Goal: Information Seeking & Learning: Learn about a topic

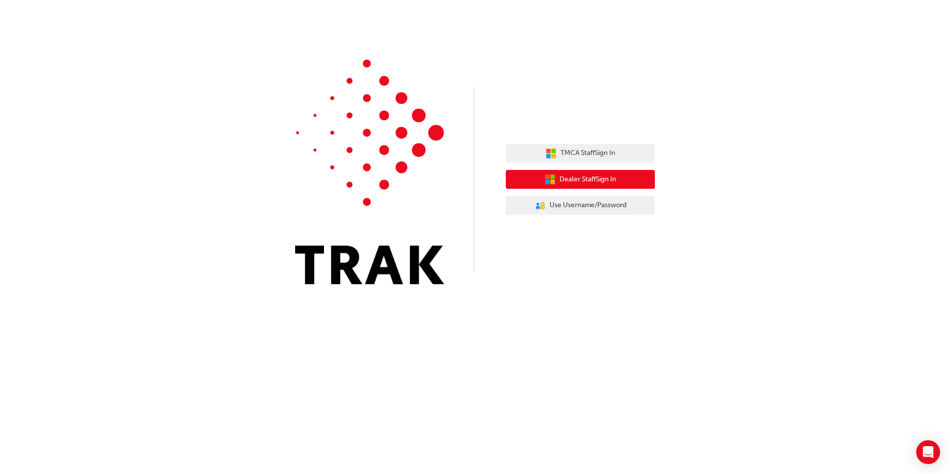
click at [571, 179] on span "Dealer Staff Sign In" at bounding box center [587, 179] width 57 height 11
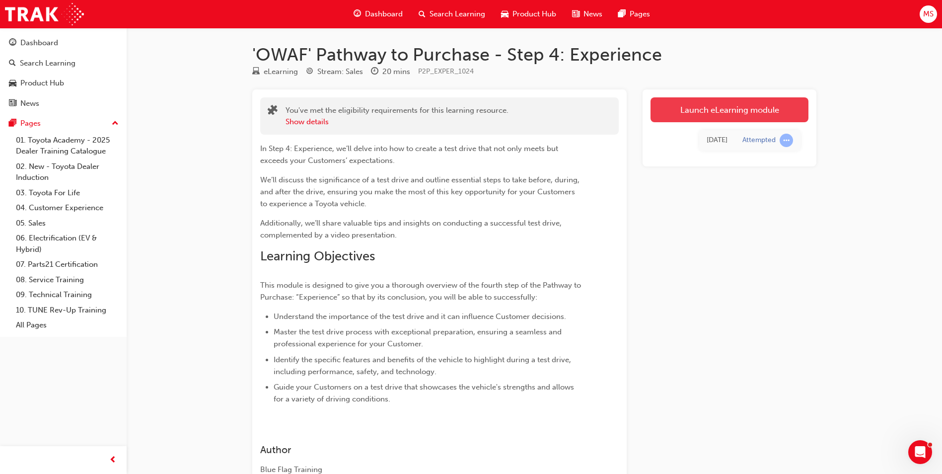
click at [746, 110] on link "Launch eLearning module" at bounding box center [730, 109] width 158 height 25
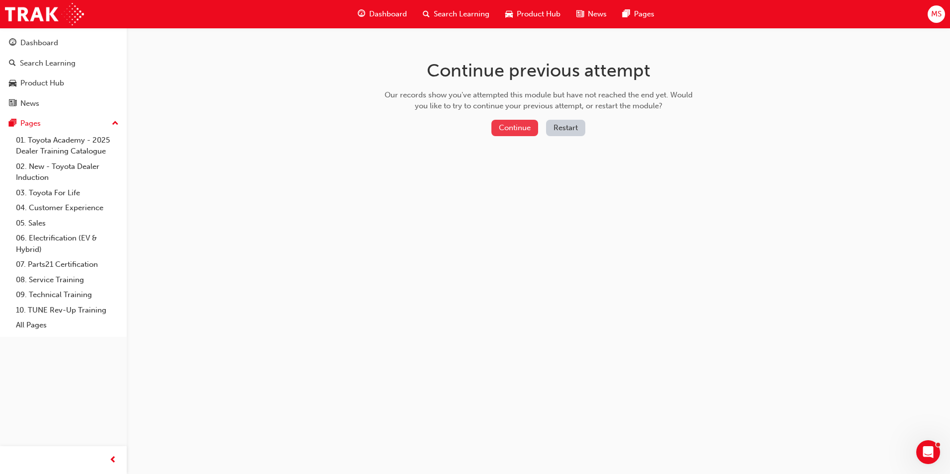
click at [523, 123] on button "Continue" at bounding box center [514, 128] width 47 height 16
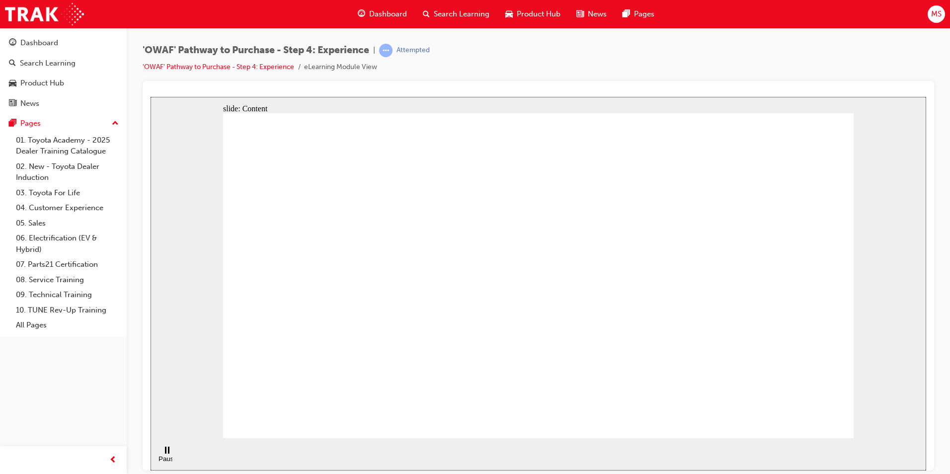
click at [165, 453] on icon "Pause (Ctrl+Alt+P)" at bounding box center [167, 449] width 4 height 7
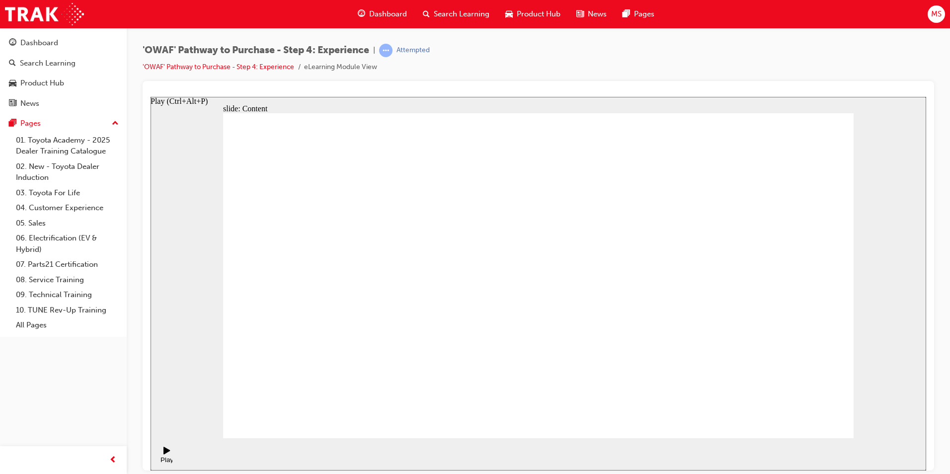
click at [163, 454] on icon "Play (Ctrl+Alt+P)" at bounding box center [166, 449] width 6 height 7
click at [164, 455] on div "Pause (Ctrl+Alt+P)" at bounding box center [166, 462] width 17 height 15
click at [164, 456] on div "Play (Ctrl+Alt+P)" at bounding box center [166, 463] width 17 height 15
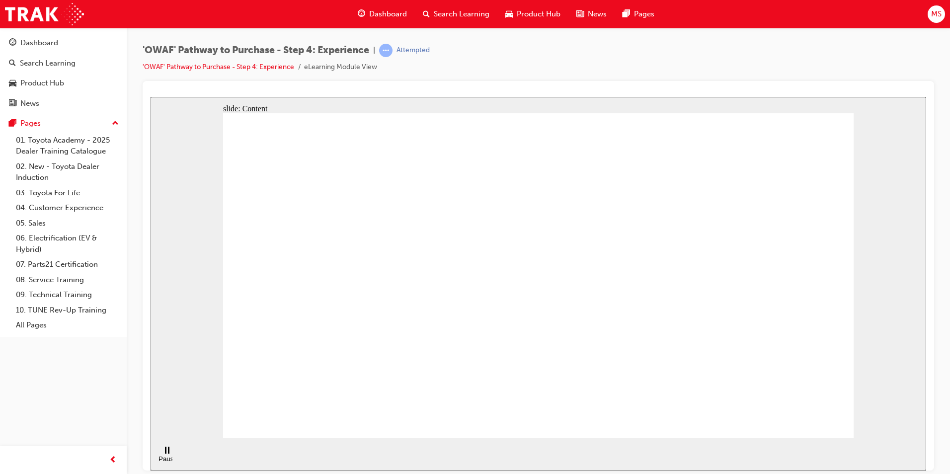
drag, startPoint x: 605, startPoint y: 317, endPoint x: 608, endPoint y: 323, distance: 6.7
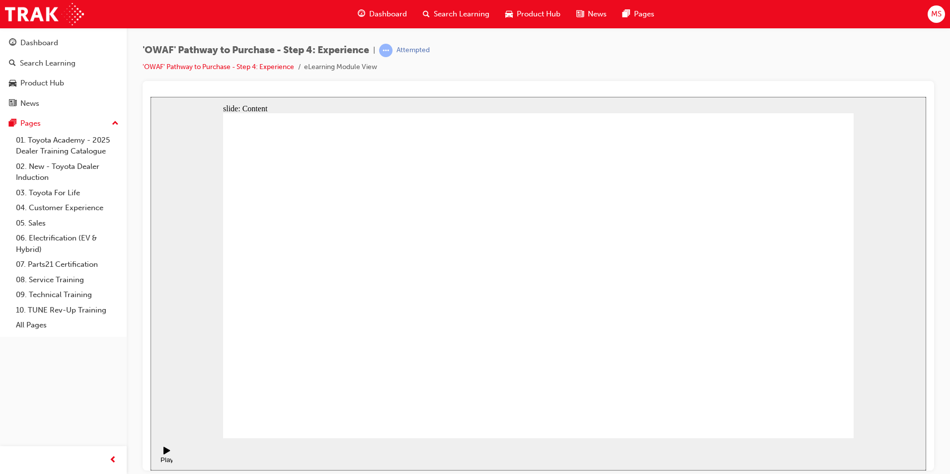
drag, startPoint x: 625, startPoint y: 326, endPoint x: 619, endPoint y: 315, distance: 13.0
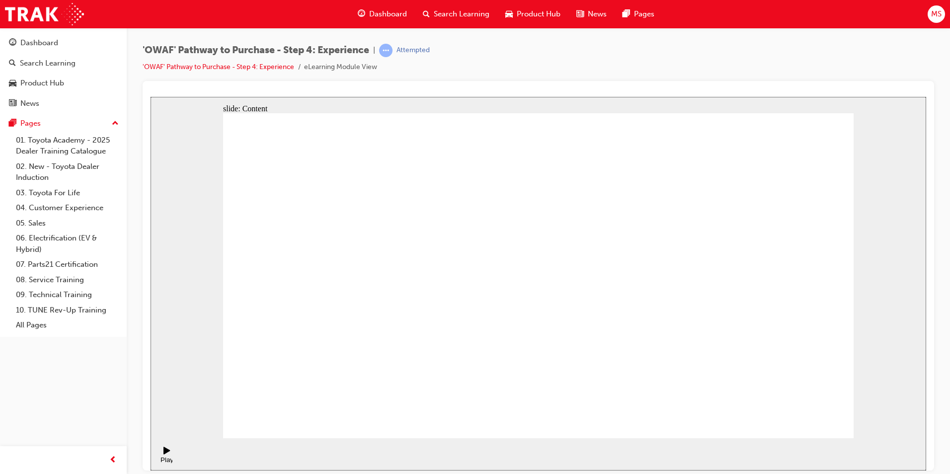
drag, startPoint x: 815, startPoint y: 413, endPoint x: 818, endPoint y: 409, distance: 5.3
drag, startPoint x: 297, startPoint y: 225, endPoint x: 294, endPoint y: 220, distance: 5.1
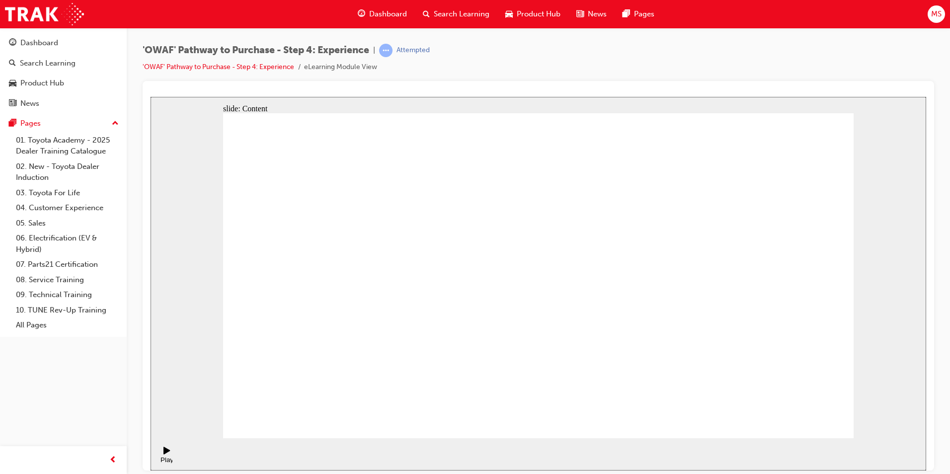
drag, startPoint x: 546, startPoint y: 194, endPoint x: 542, endPoint y: 181, distance: 13.0
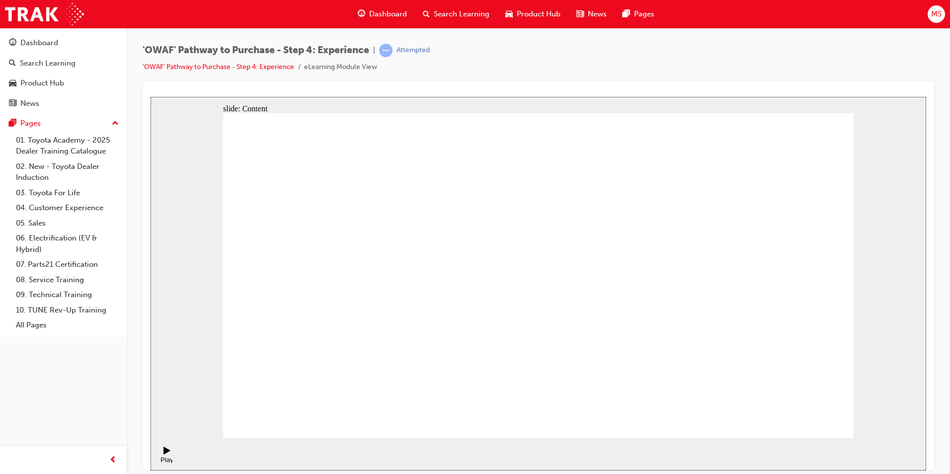
drag, startPoint x: 784, startPoint y: 406, endPoint x: 800, endPoint y: 419, distance: 20.1
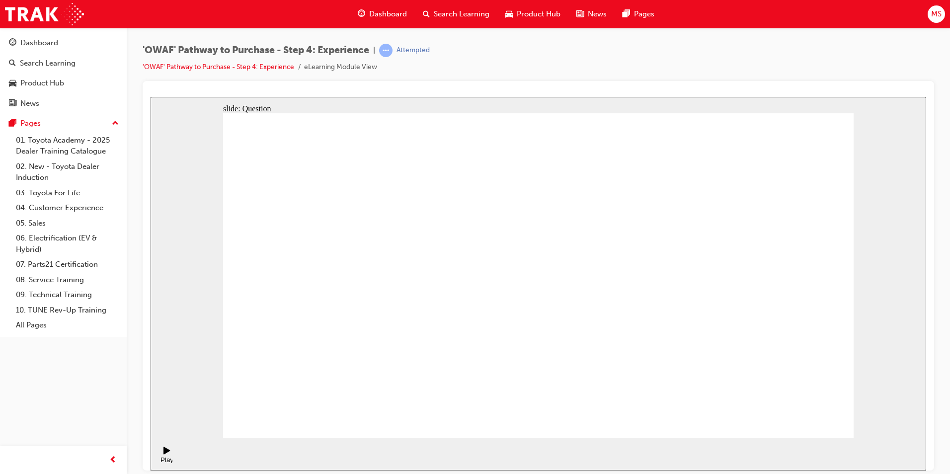
checkbox input "true"
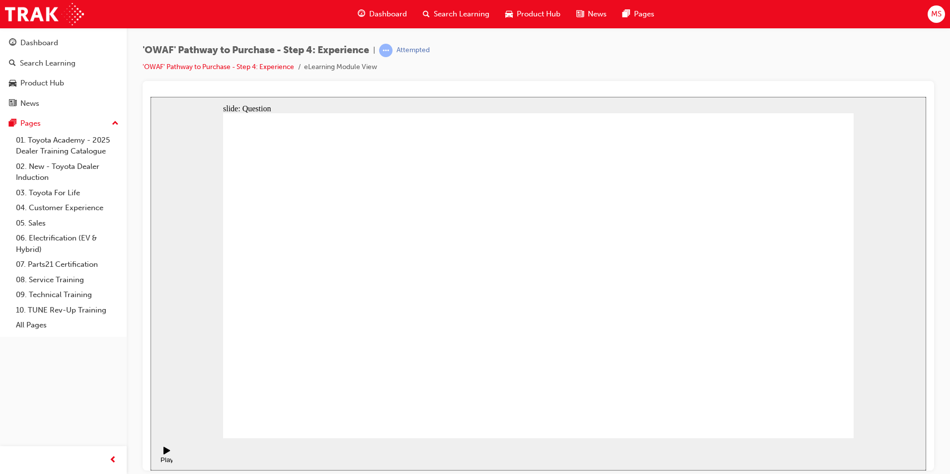
drag, startPoint x: 540, startPoint y: 342, endPoint x: 539, endPoint y: 334, distance: 8.0
drag, startPoint x: 759, startPoint y: 271, endPoint x: 369, endPoint y: 285, distance: 389.7
drag, startPoint x: 764, startPoint y: 274, endPoint x: 371, endPoint y: 297, distance: 393.6
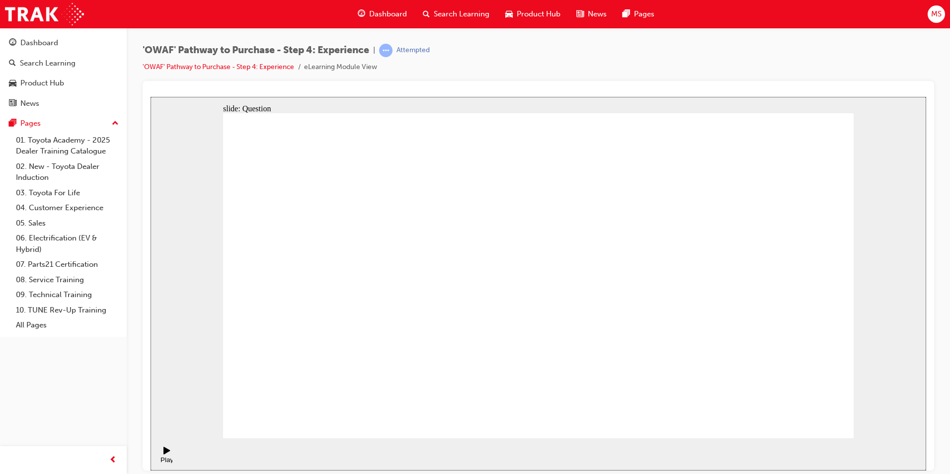
drag, startPoint x: 753, startPoint y: 283, endPoint x: 621, endPoint y: 305, distance: 133.0
drag, startPoint x: 769, startPoint y: 264, endPoint x: 397, endPoint y: 296, distance: 372.4
drag, startPoint x: 750, startPoint y: 269, endPoint x: 564, endPoint y: 316, distance: 191.7
drag, startPoint x: 750, startPoint y: 279, endPoint x: 590, endPoint y: 308, distance: 163.1
drag, startPoint x: 747, startPoint y: 284, endPoint x: 585, endPoint y: 325, distance: 167.1
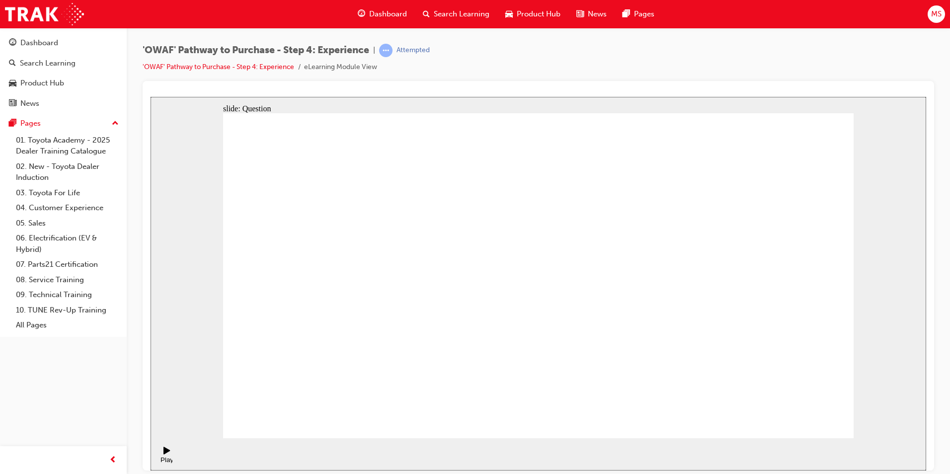
drag, startPoint x: 750, startPoint y: 295, endPoint x: 353, endPoint y: 310, distance: 397.2
drag, startPoint x: 735, startPoint y: 279, endPoint x: 366, endPoint y: 317, distance: 370.6
drag, startPoint x: 760, startPoint y: 318, endPoint x: 369, endPoint y: 355, distance: 393.2
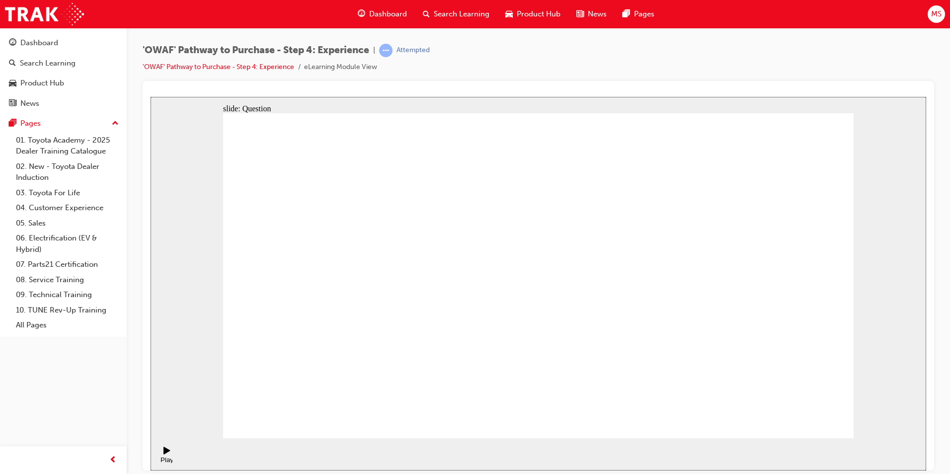
drag, startPoint x: 750, startPoint y: 287, endPoint x: 383, endPoint y: 314, distance: 367.7
drag, startPoint x: 755, startPoint y: 304, endPoint x: 382, endPoint y: 328, distance: 374.4
drag, startPoint x: 754, startPoint y: 311, endPoint x: 340, endPoint y: 335, distance: 414.0
drag, startPoint x: 749, startPoint y: 308, endPoint x: 587, endPoint y: 327, distance: 162.6
drag, startPoint x: 670, startPoint y: 280, endPoint x: 383, endPoint y: 312, distance: 289.0
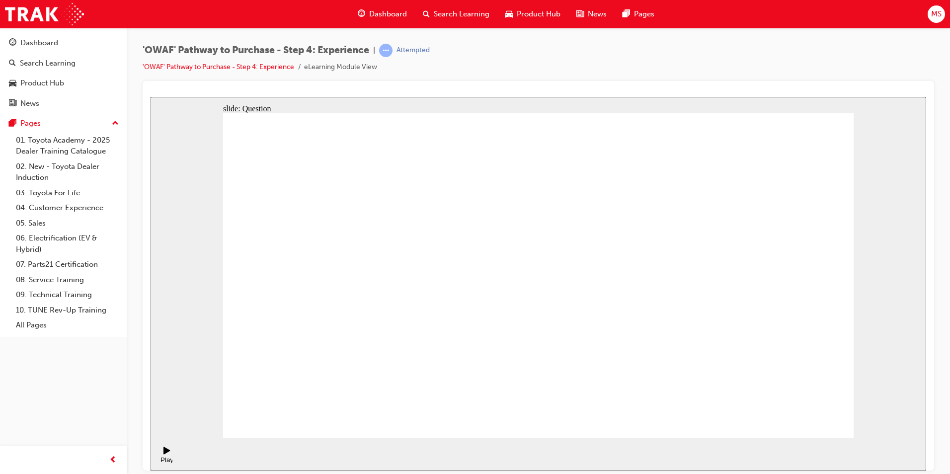
drag, startPoint x: 747, startPoint y: 316, endPoint x: 406, endPoint y: 336, distance: 341.4
drag, startPoint x: 605, startPoint y: 354, endPoint x: 544, endPoint y: 261, distance: 110.9
drag, startPoint x: 806, startPoint y: 365, endPoint x: 737, endPoint y: 269, distance: 117.8
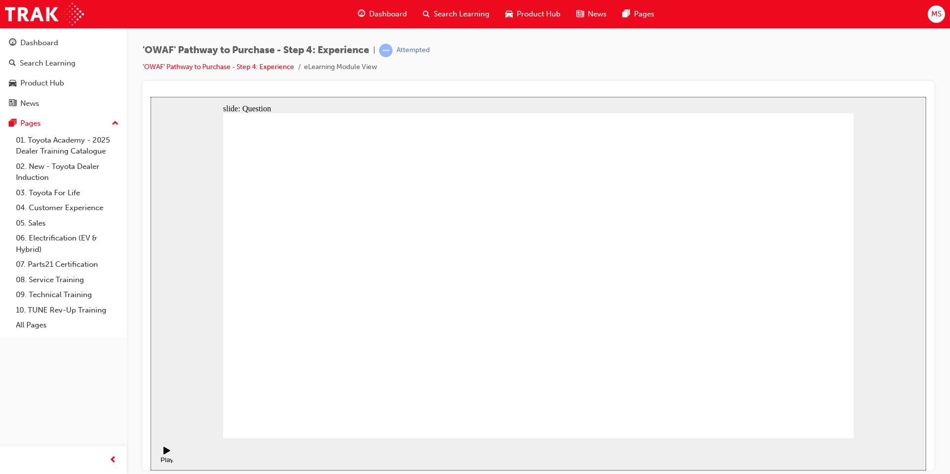
drag, startPoint x: 744, startPoint y: 365, endPoint x: 611, endPoint y: 272, distance: 163.0
drag, startPoint x: 663, startPoint y: 370, endPoint x: 784, endPoint y: 289, distance: 145.8
drag, startPoint x: 526, startPoint y: 370, endPoint x: 661, endPoint y: 288, distance: 158.3
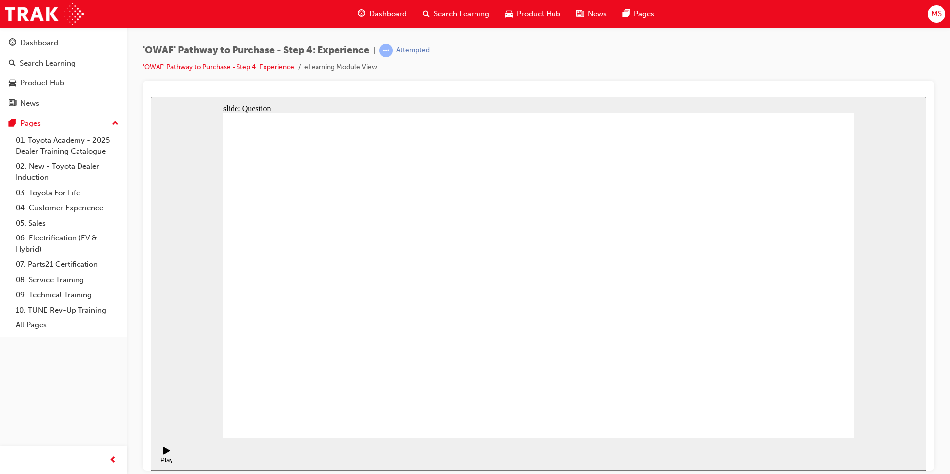
drag, startPoint x: 429, startPoint y: 368, endPoint x: 505, endPoint y: 248, distance: 142.2
drag, startPoint x: 671, startPoint y: 379, endPoint x: 709, endPoint y: 246, distance: 137.6
drag, startPoint x: 684, startPoint y: 237, endPoint x: 664, endPoint y: 273, distance: 40.5
drag, startPoint x: 530, startPoint y: 345, endPoint x: 693, endPoint y: 232, distance: 198.0
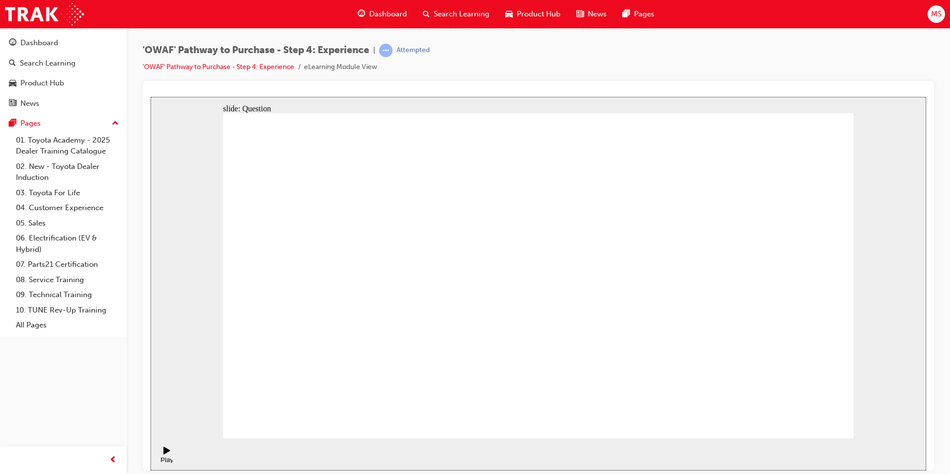
radio input "true"
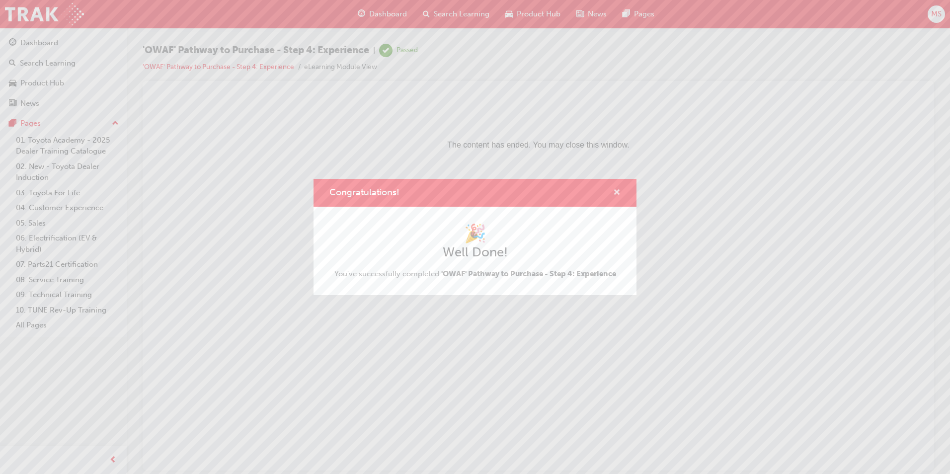
click at [618, 192] on span "cross-icon" at bounding box center [616, 193] width 7 height 9
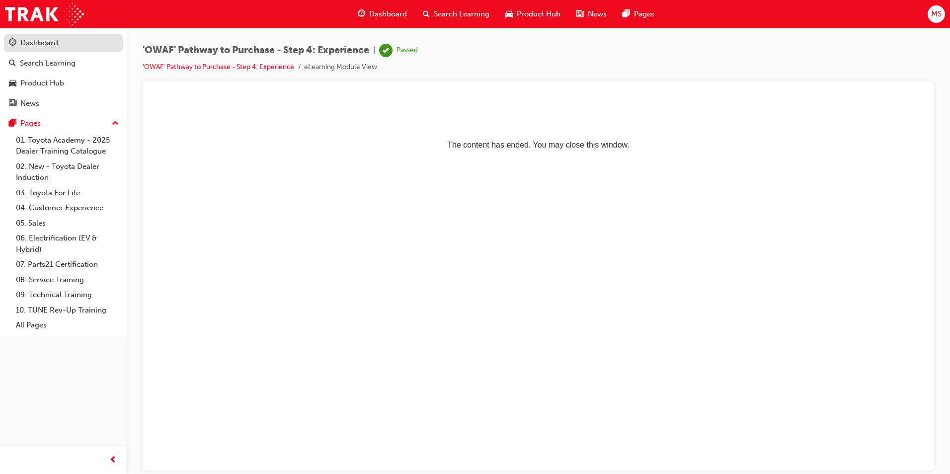
click at [48, 40] on div "Dashboard" at bounding box center [39, 42] width 38 height 11
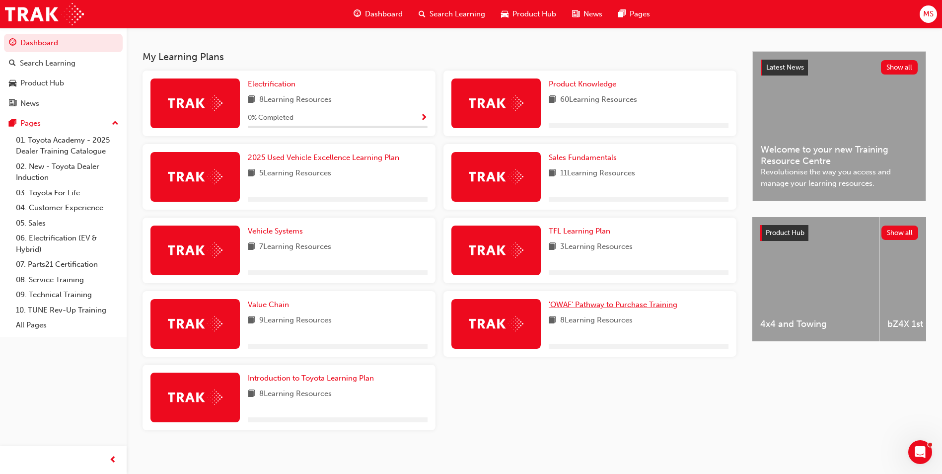
scroll to position [171, 0]
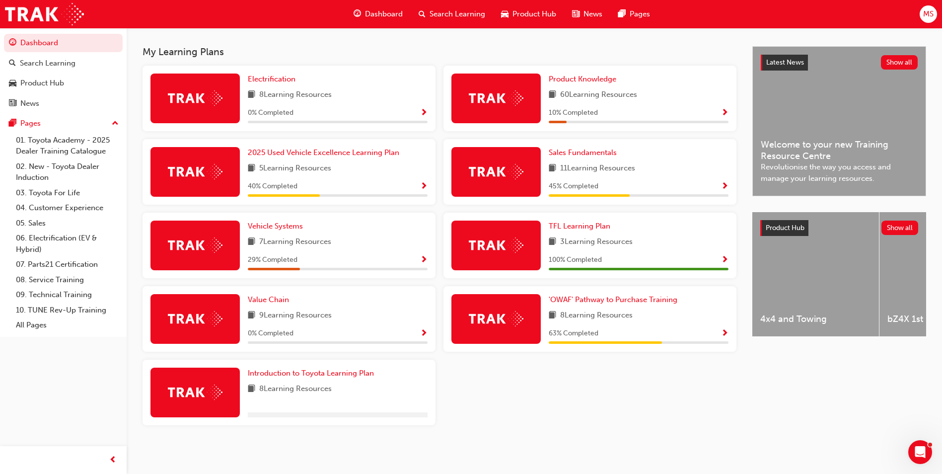
click at [626, 266] on div "100 % Completed" at bounding box center [639, 260] width 180 height 12
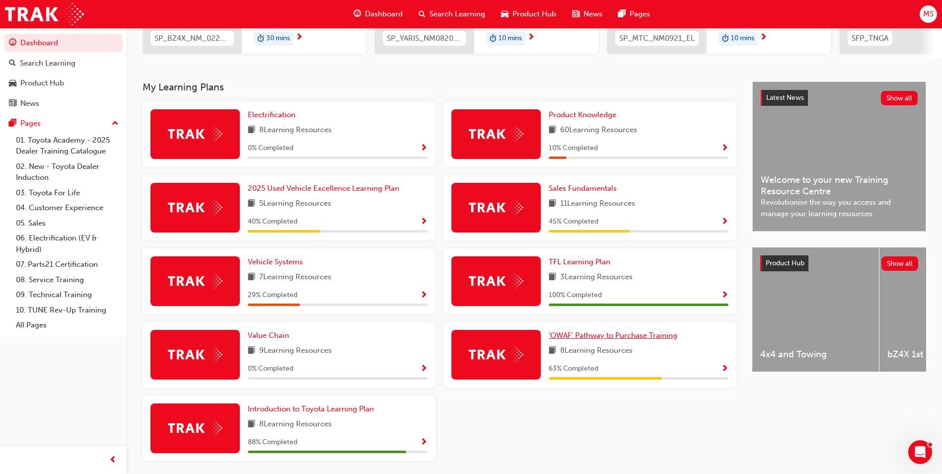
click at [618, 341] on link "'OWAF' Pathway to Purchase Training" at bounding box center [615, 335] width 133 height 11
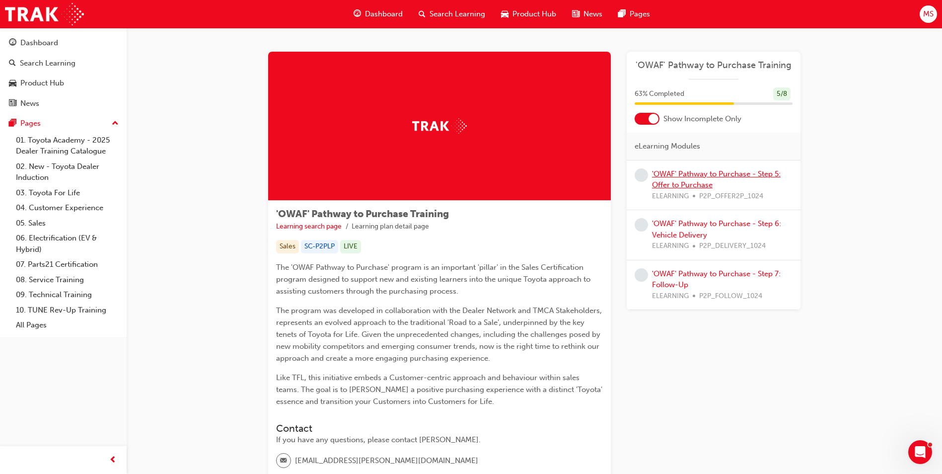
click at [712, 174] on link "'OWAF' Pathway to Purchase - Step 5: Offer to Purchase" at bounding box center [716, 179] width 129 height 20
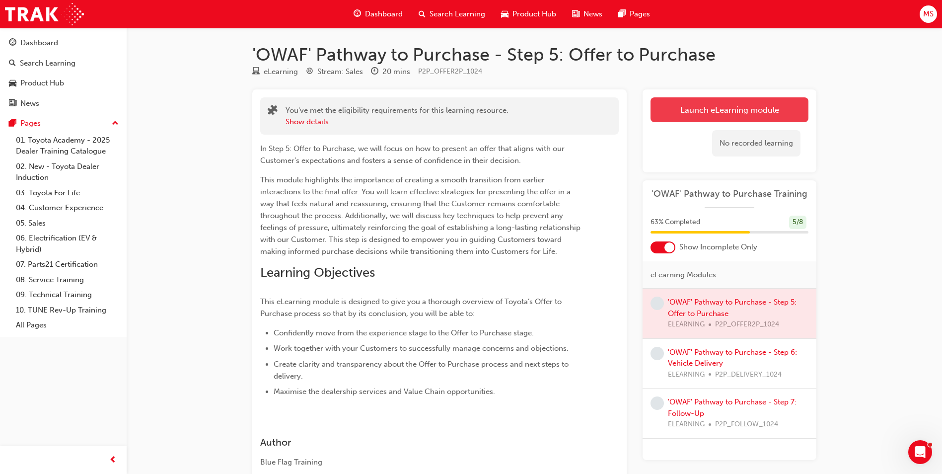
click at [728, 105] on link "Launch eLearning module" at bounding box center [730, 109] width 158 height 25
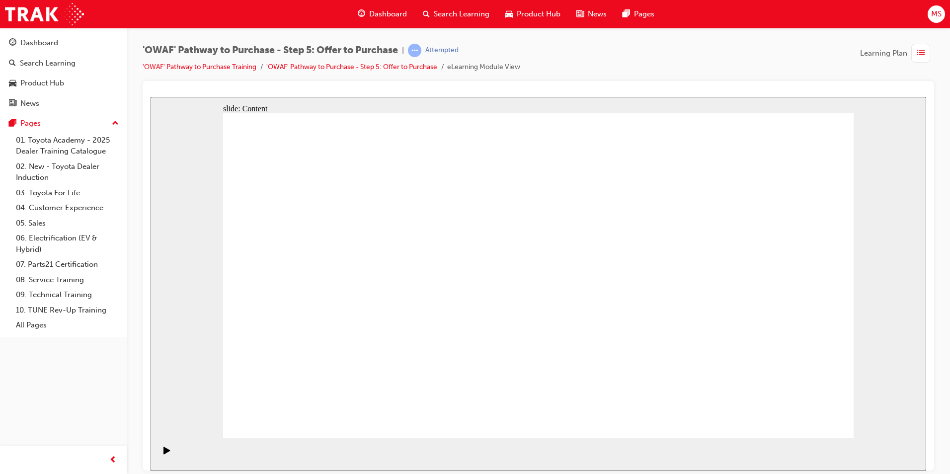
drag, startPoint x: 787, startPoint y: 422, endPoint x: 796, endPoint y: 415, distance: 12.0
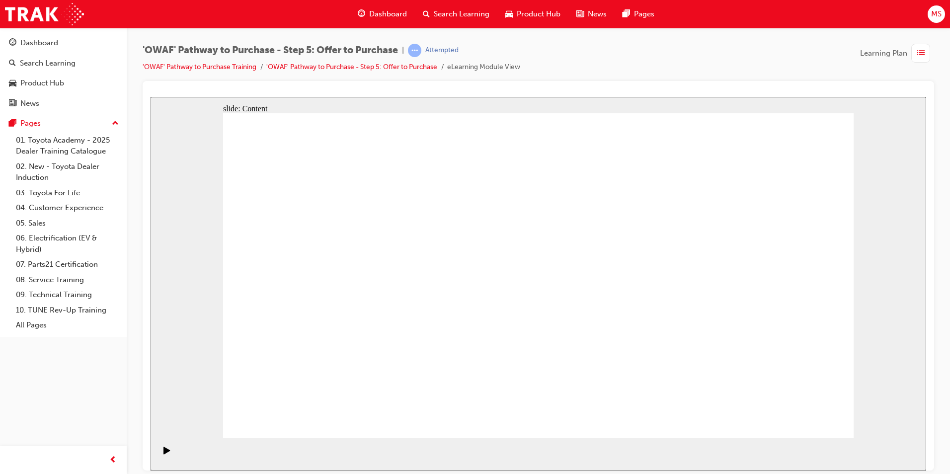
drag, startPoint x: 363, startPoint y: 338, endPoint x: 362, endPoint y: 347, distance: 9.0
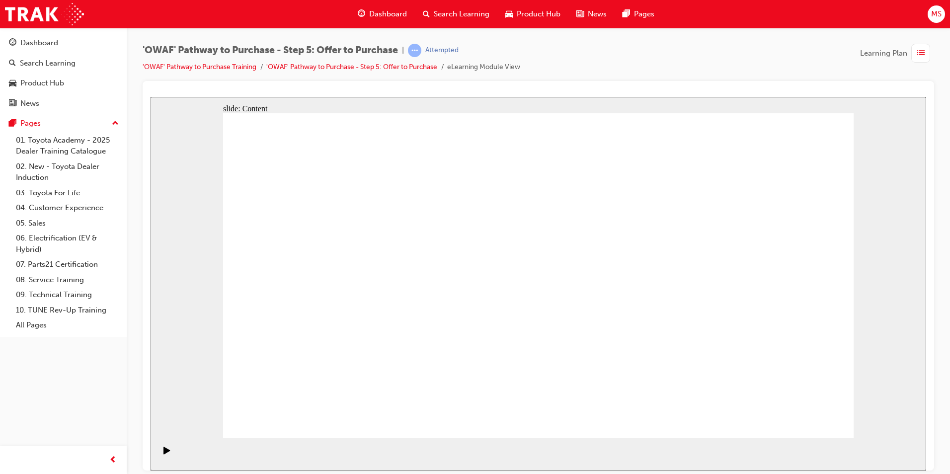
drag, startPoint x: 775, startPoint y: 414, endPoint x: 811, endPoint y: 414, distance: 35.8
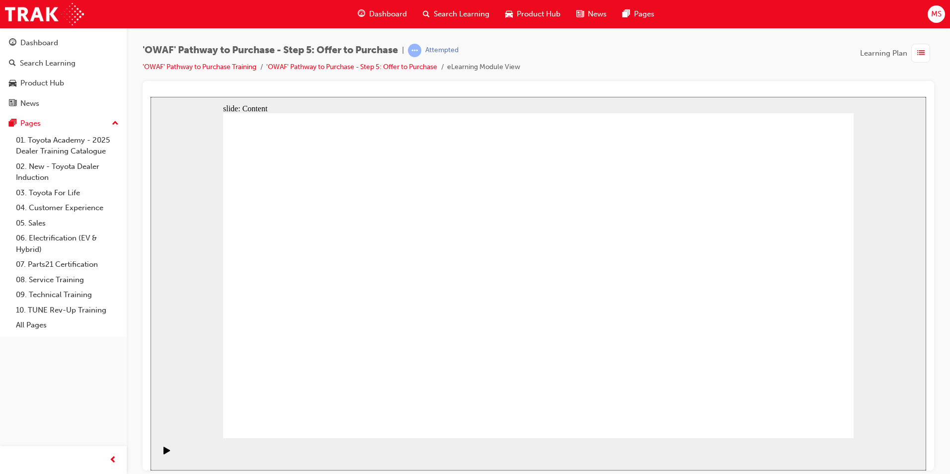
drag, startPoint x: 601, startPoint y: 277, endPoint x: 639, endPoint y: 279, distance: 38.3
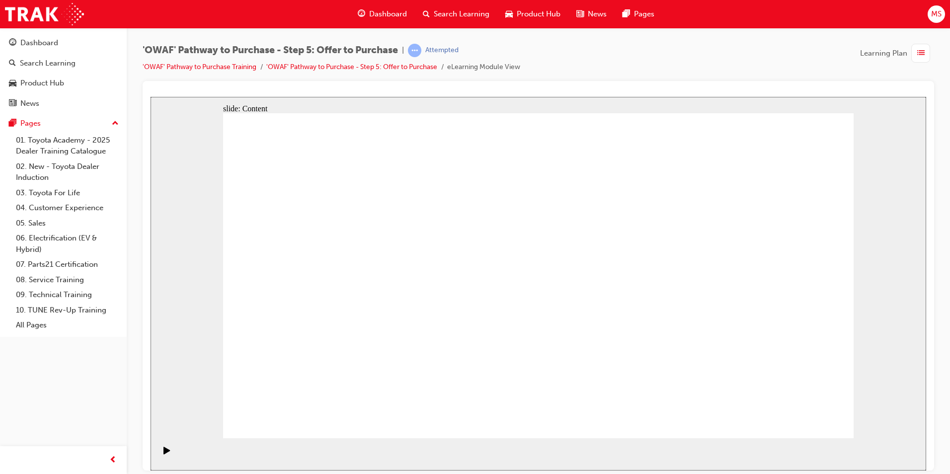
drag, startPoint x: 693, startPoint y: 425, endPoint x: 692, endPoint y: 420, distance: 5.1
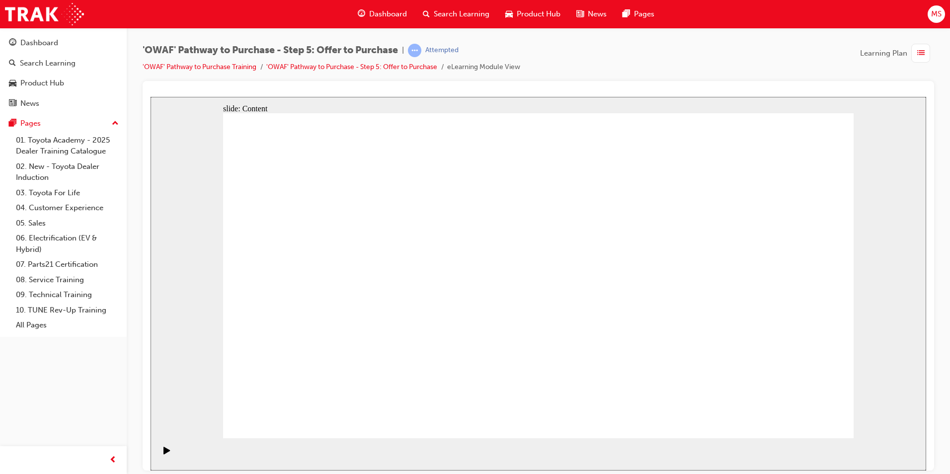
drag, startPoint x: 541, startPoint y: 233, endPoint x: 616, endPoint y: 233, distance: 75.0
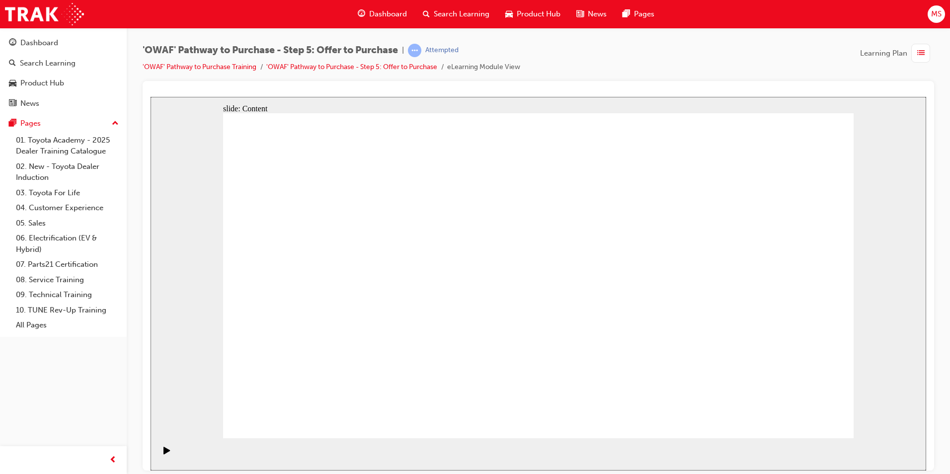
drag, startPoint x: 414, startPoint y: 262, endPoint x: 400, endPoint y: 299, distance: 38.7
drag, startPoint x: 507, startPoint y: 288, endPoint x: 517, endPoint y: 260, distance: 29.5
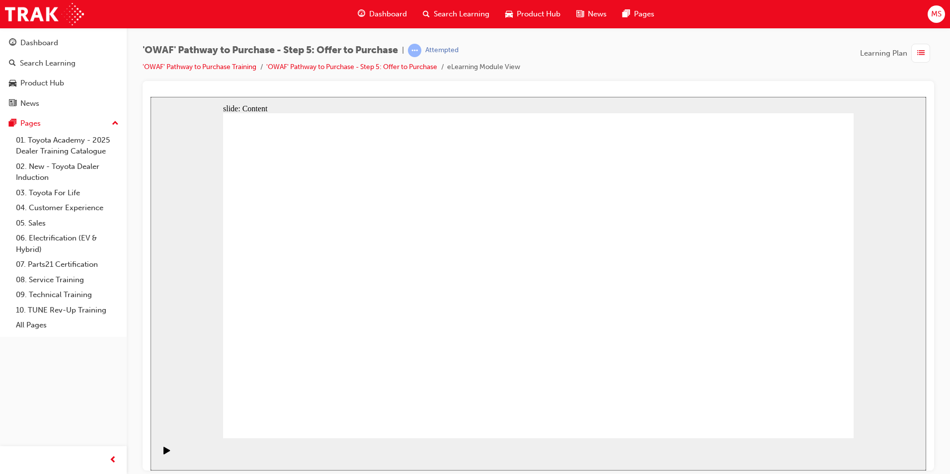
drag, startPoint x: 774, startPoint y: 407, endPoint x: 804, endPoint y: 405, distance: 30.9
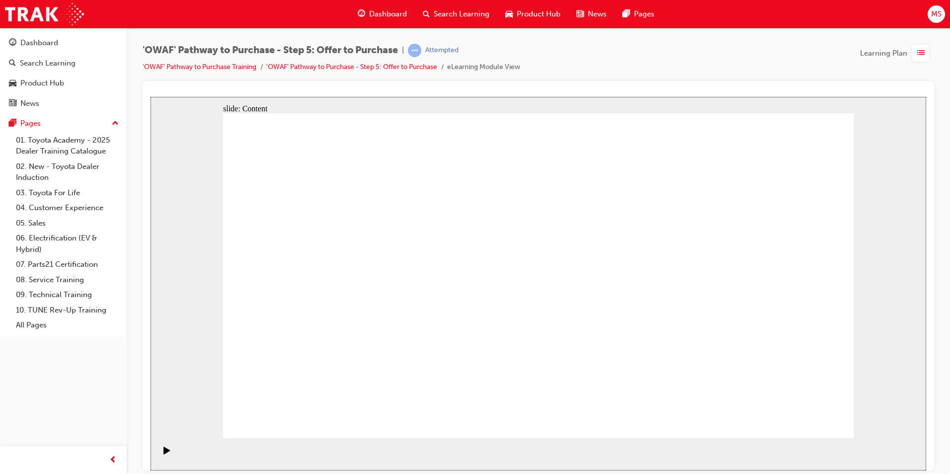
drag, startPoint x: 806, startPoint y: 416, endPoint x: 787, endPoint y: 407, distance: 21.1
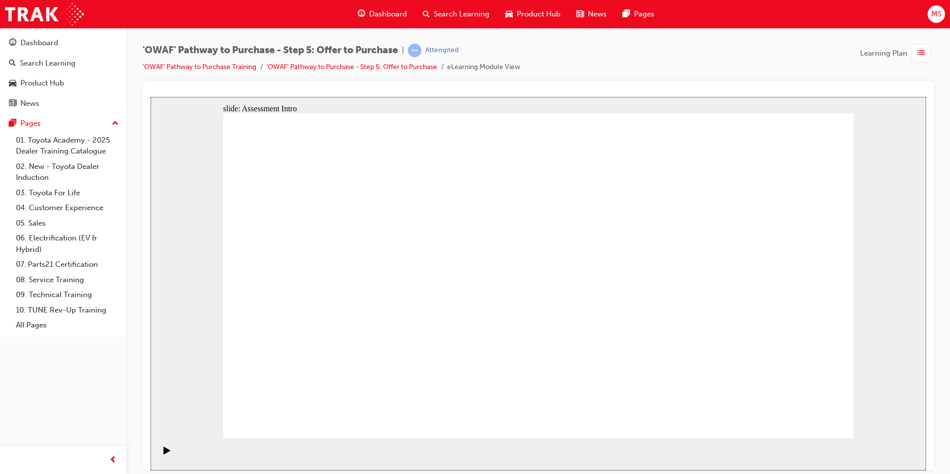
click at [164, 454] on icon "Play (Ctrl+Alt+P)" at bounding box center [166, 449] width 6 height 7
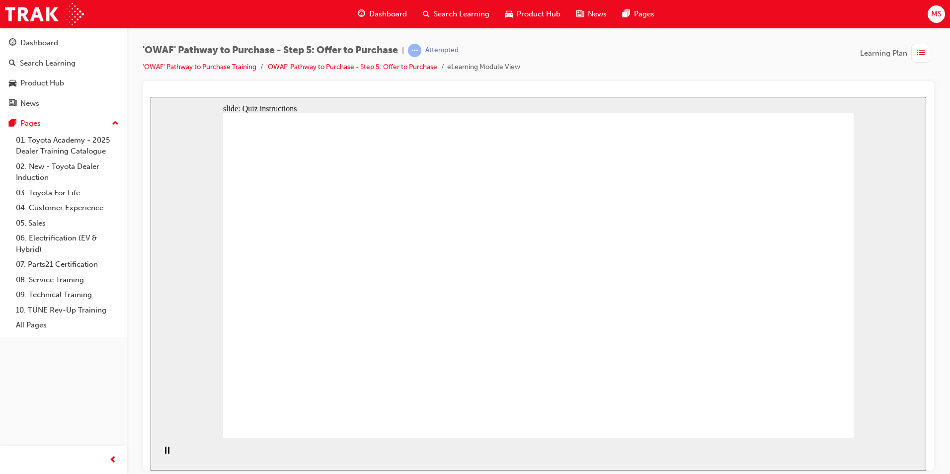
radio input "true"
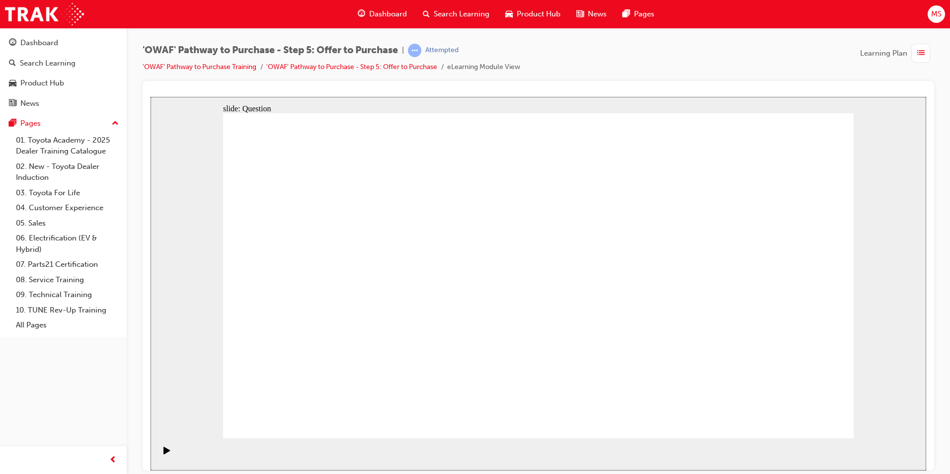
drag, startPoint x: 768, startPoint y: 244, endPoint x: 755, endPoint y: 243, distance: 13.0
drag, startPoint x: 771, startPoint y: 260, endPoint x: 357, endPoint y: 336, distance: 420.8
drag, startPoint x: 699, startPoint y: 246, endPoint x: 502, endPoint y: 329, distance: 213.8
drag, startPoint x: 468, startPoint y: 342, endPoint x: 659, endPoint y: 265, distance: 205.3
drag, startPoint x: 316, startPoint y: 331, endPoint x: 725, endPoint y: 253, distance: 415.8
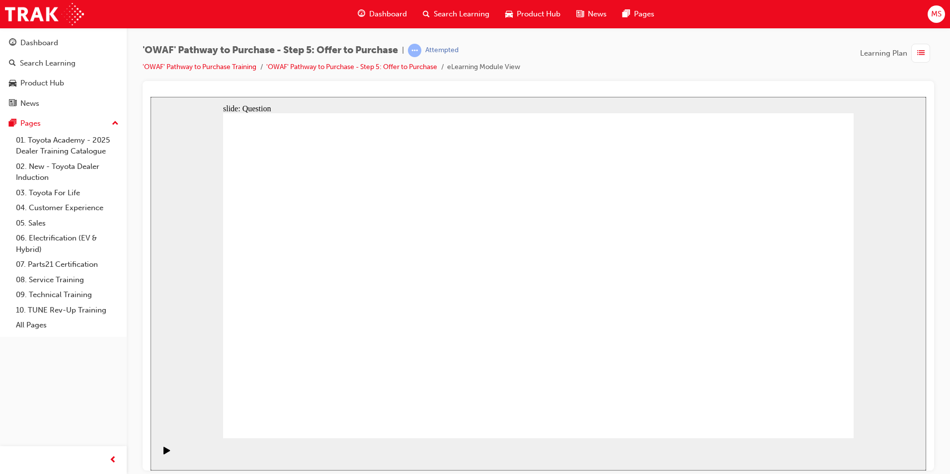
drag, startPoint x: 400, startPoint y: 257, endPoint x: 353, endPoint y: 329, distance: 86.1
drag, startPoint x: 330, startPoint y: 338, endPoint x: 382, endPoint y: 263, distance: 91.0
drag, startPoint x: 770, startPoint y: 266, endPoint x: 344, endPoint y: 361, distance: 435.7
drag, startPoint x: 678, startPoint y: 247, endPoint x: 484, endPoint y: 338, distance: 213.4
drag, startPoint x: 326, startPoint y: 264, endPoint x: 756, endPoint y: 346, distance: 437.6
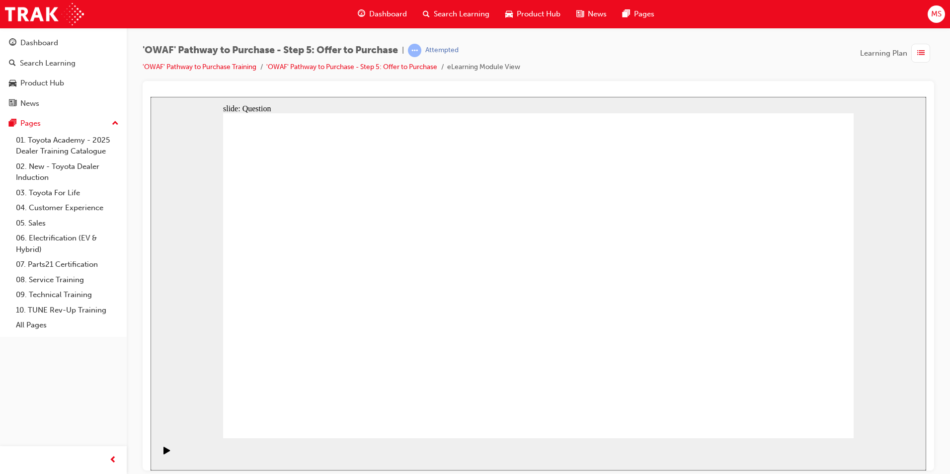
drag, startPoint x: 504, startPoint y: 267, endPoint x: 607, endPoint y: 341, distance: 126.4
drag, startPoint x: 625, startPoint y: 192, endPoint x: 637, endPoint y: 292, distance: 100.1
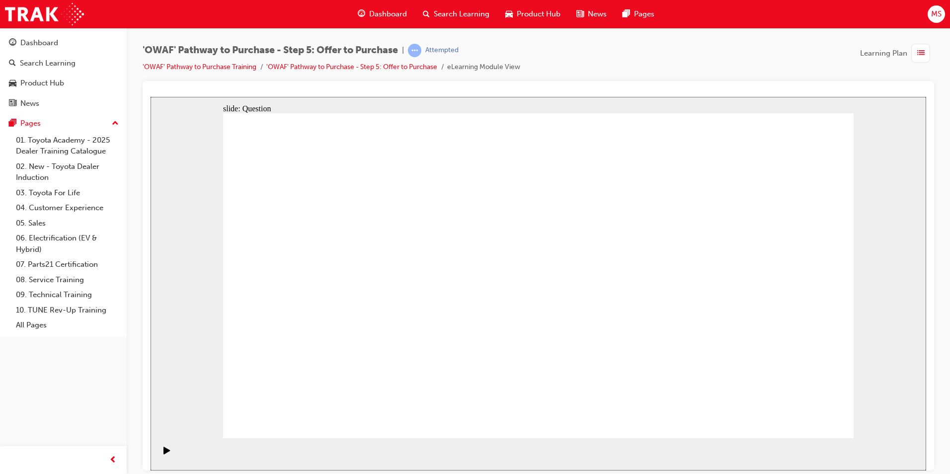
drag, startPoint x: 316, startPoint y: 263, endPoint x: 610, endPoint y: 344, distance: 304.4
drag, startPoint x: 396, startPoint y: 262, endPoint x: 743, endPoint y: 353, distance: 359.0
drag, startPoint x: 673, startPoint y: 354, endPoint x: 353, endPoint y: 311, distance: 322.8
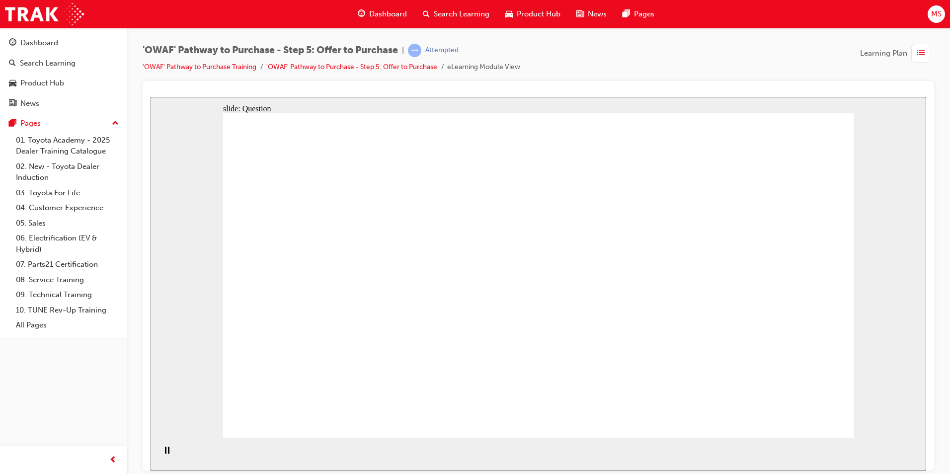
drag, startPoint x: 328, startPoint y: 321, endPoint x: 310, endPoint y: 252, distance: 71.0
drag, startPoint x: 776, startPoint y: 357, endPoint x: 494, endPoint y: 250, distance: 301.3
drag, startPoint x: 674, startPoint y: 260, endPoint x: 500, endPoint y: 293, distance: 176.9
drag, startPoint x: 679, startPoint y: 307, endPoint x: 343, endPoint y: 293, distance: 336.1
drag, startPoint x: 728, startPoint y: 320, endPoint x: 342, endPoint y: 339, distance: 386.0
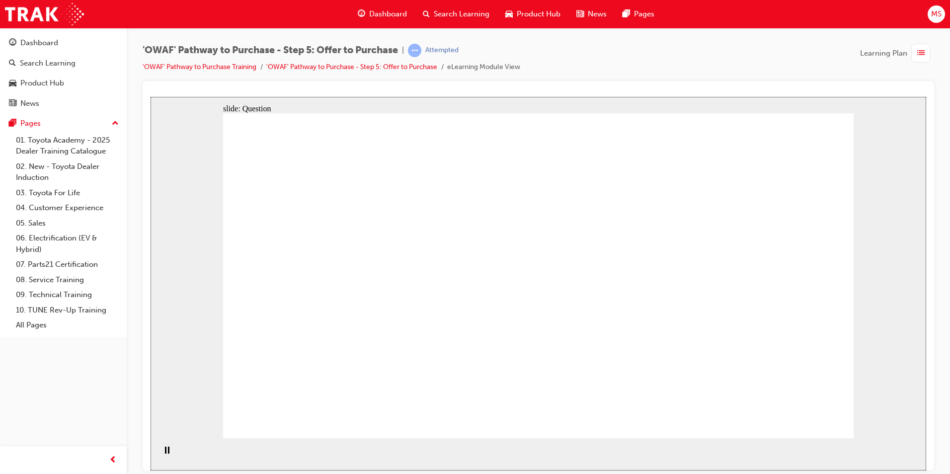
drag, startPoint x: 750, startPoint y: 261, endPoint x: 504, endPoint y: 338, distance: 257.1
checkbox input "true"
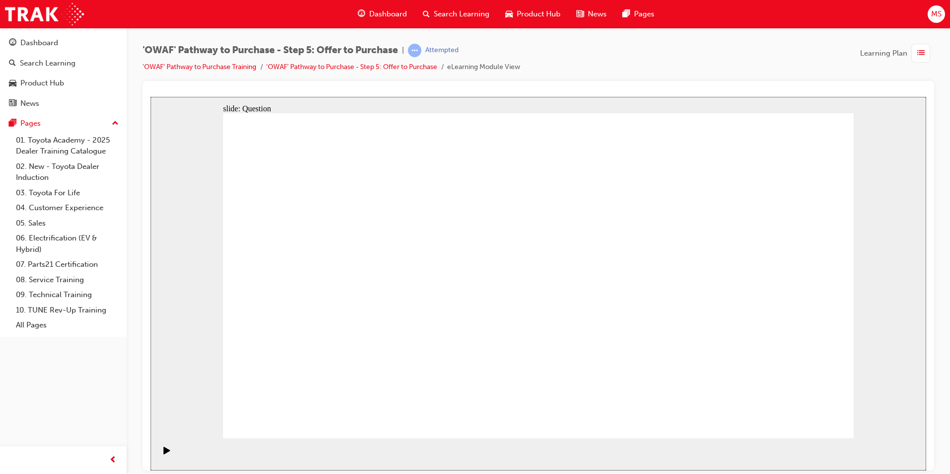
checkbox input "true"
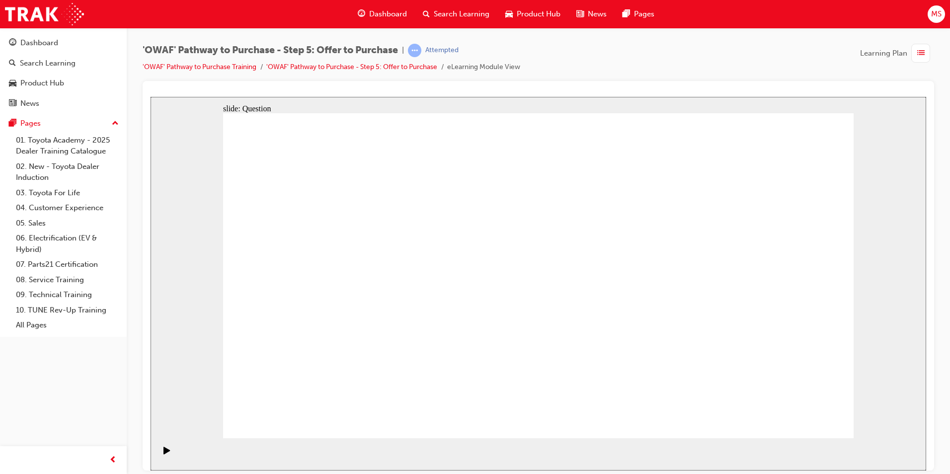
checkbox input "true"
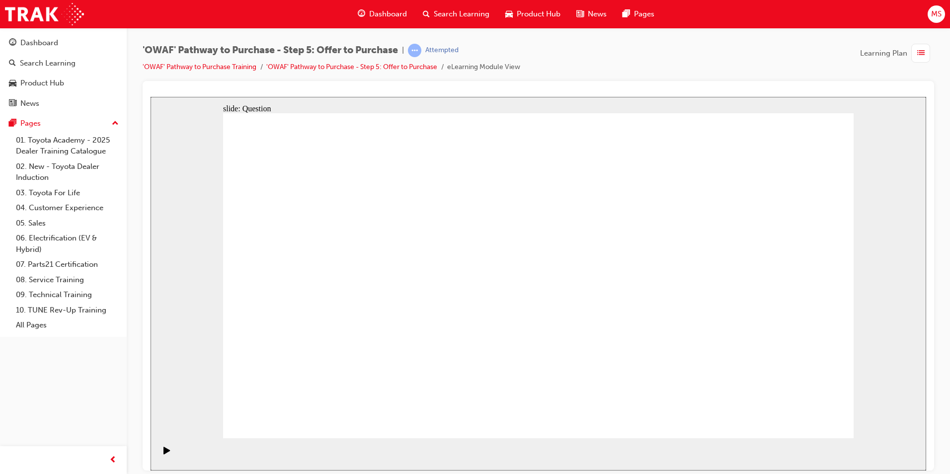
radio input "true"
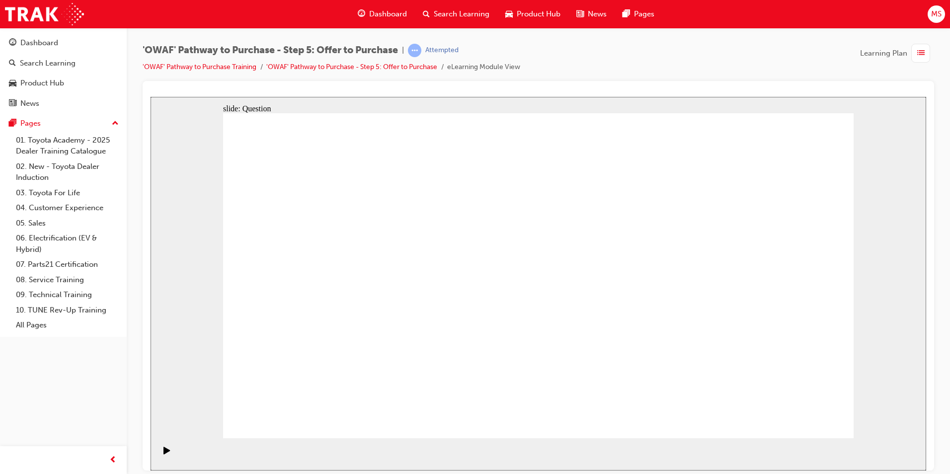
drag, startPoint x: 568, startPoint y: 332, endPoint x: 539, endPoint y: 330, distance: 29.8
radio input "false"
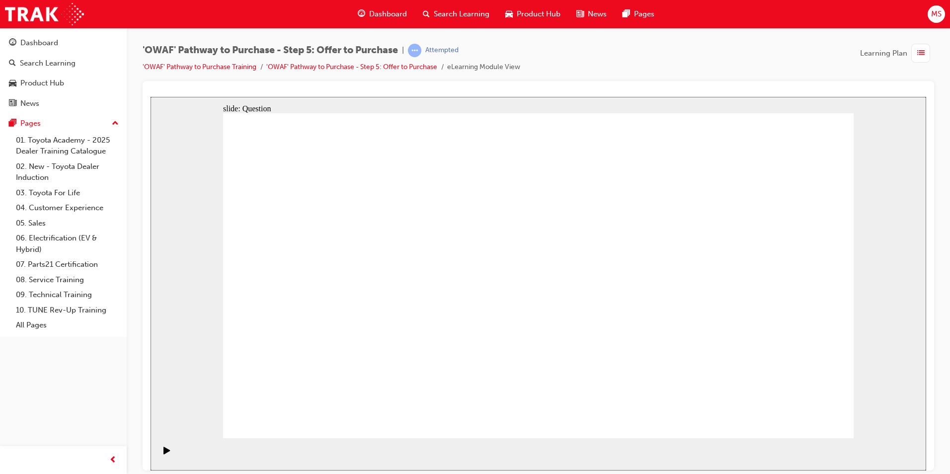
radio input "true"
drag, startPoint x: 786, startPoint y: 279, endPoint x: 691, endPoint y: 270, distance: 95.3
radio input "true"
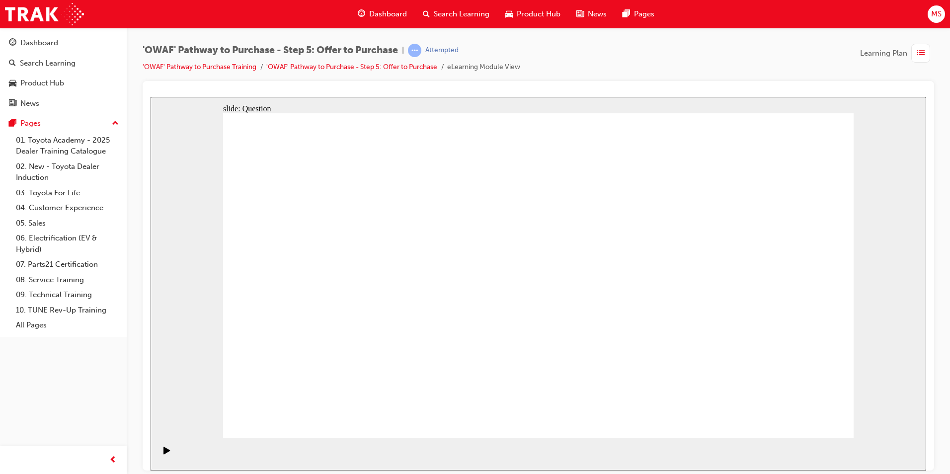
radio input "true"
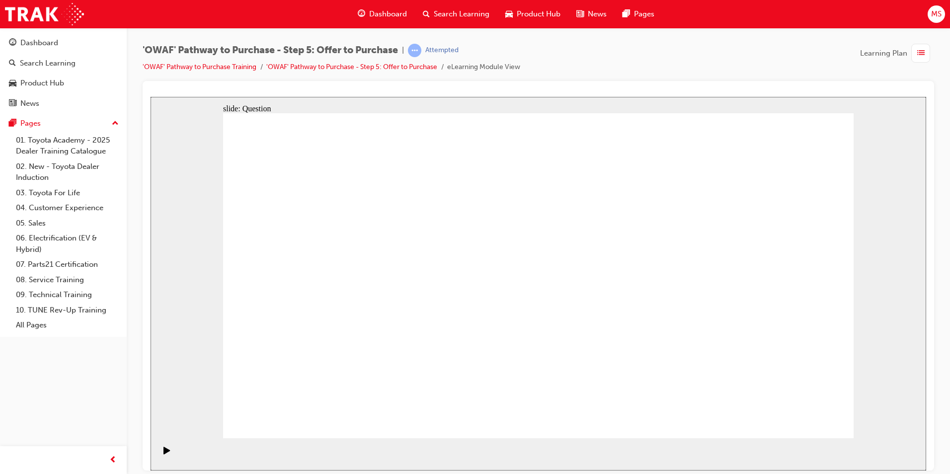
drag, startPoint x: 772, startPoint y: 260, endPoint x: 367, endPoint y: 339, distance: 413.0
drag, startPoint x: 666, startPoint y: 272, endPoint x: 499, endPoint y: 331, distance: 176.5
drag, startPoint x: 333, startPoint y: 256, endPoint x: 639, endPoint y: 337, distance: 316.4
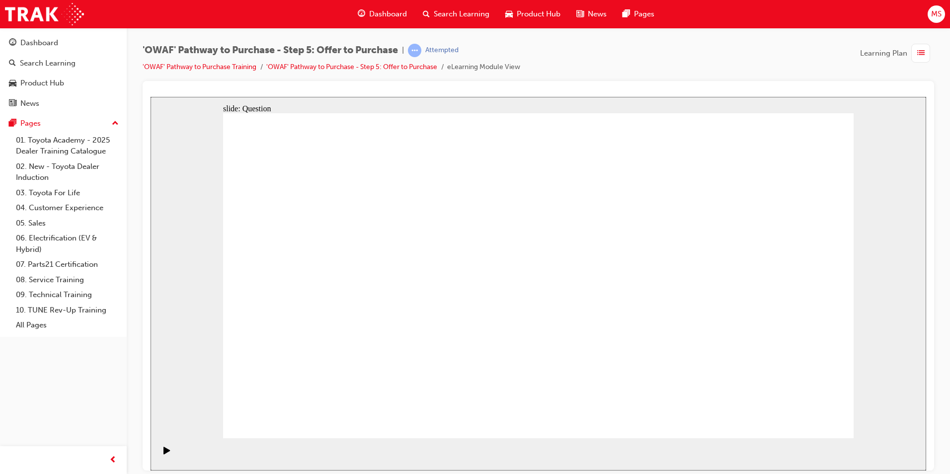
drag, startPoint x: 480, startPoint y: 248, endPoint x: 741, endPoint y: 328, distance: 273.1
drag, startPoint x: 658, startPoint y: 256, endPoint x: 474, endPoint y: 243, distance: 184.3
drag, startPoint x: 488, startPoint y: 239, endPoint x: 502, endPoint y: 247, distance: 16.3
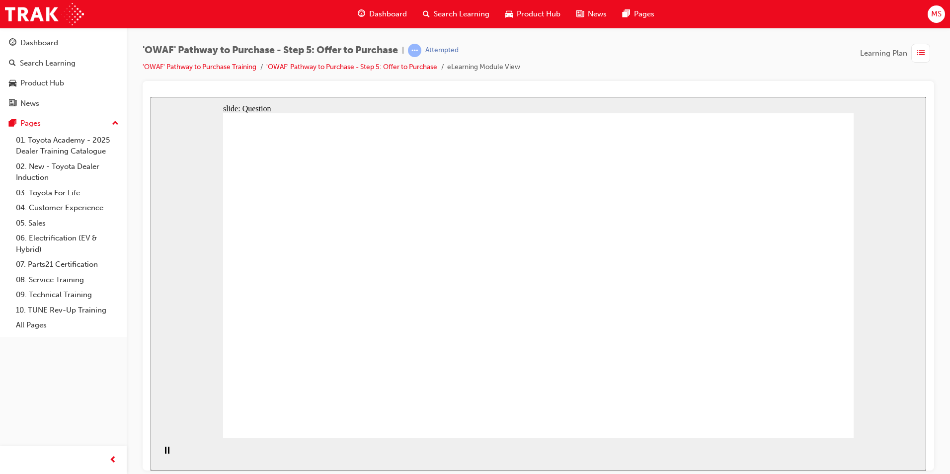
drag, startPoint x: 668, startPoint y: 305, endPoint x: 518, endPoint y: 307, distance: 150.5
drag, startPoint x: 683, startPoint y: 355, endPoint x: 358, endPoint y: 249, distance: 342.0
drag, startPoint x: 774, startPoint y: 255, endPoint x: 343, endPoint y: 299, distance: 432.5
drag, startPoint x: 793, startPoint y: 303, endPoint x: 352, endPoint y: 358, distance: 444.5
drag, startPoint x: 751, startPoint y: 356, endPoint x: 488, endPoint y: 355, distance: 262.8
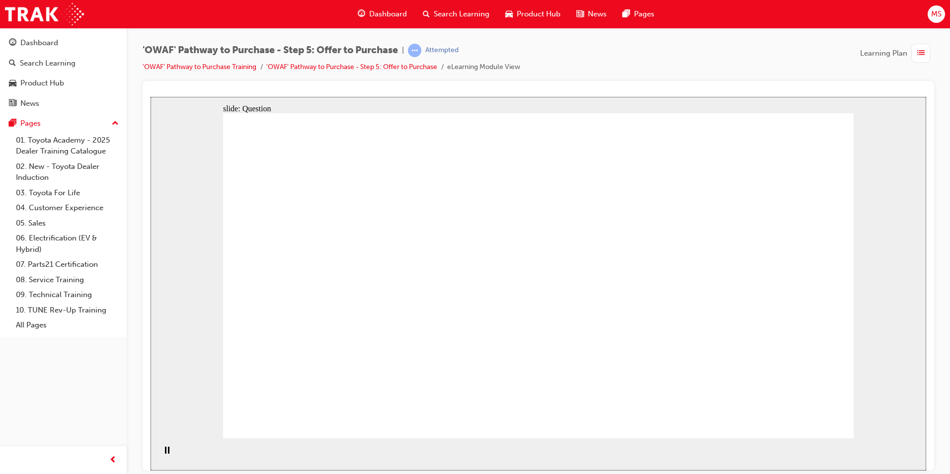
checkbox input "true"
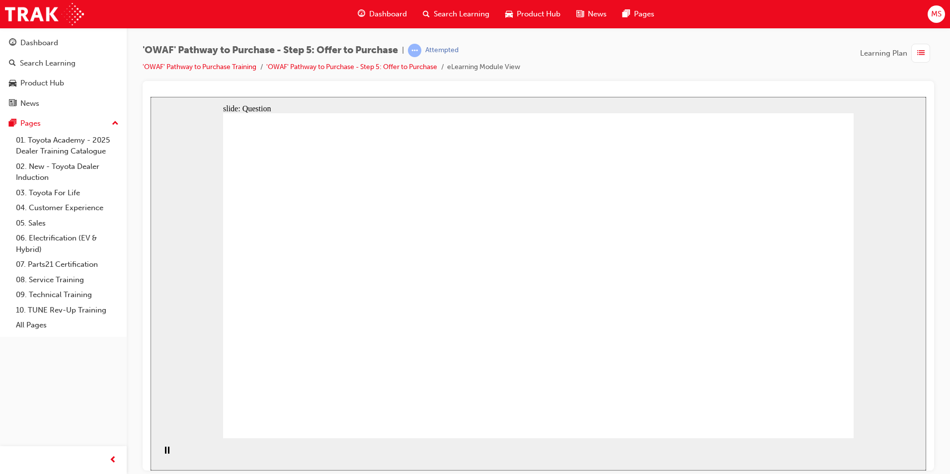
checkbox input "true"
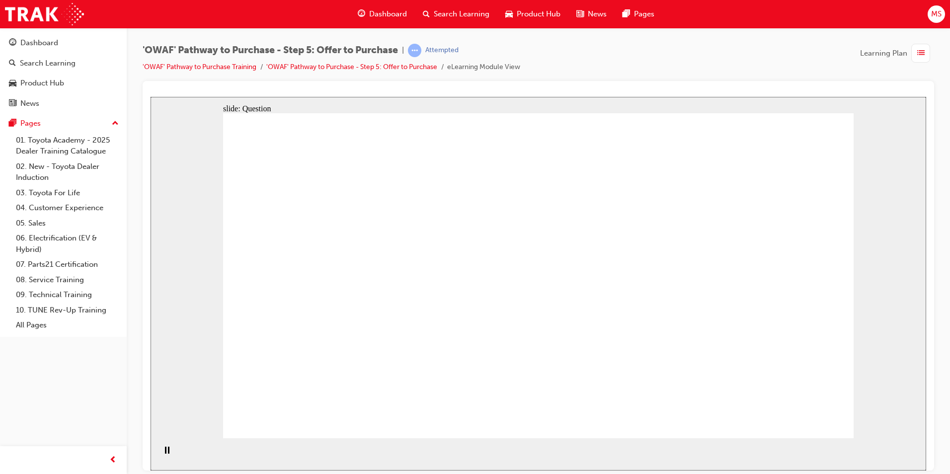
checkbox input "true"
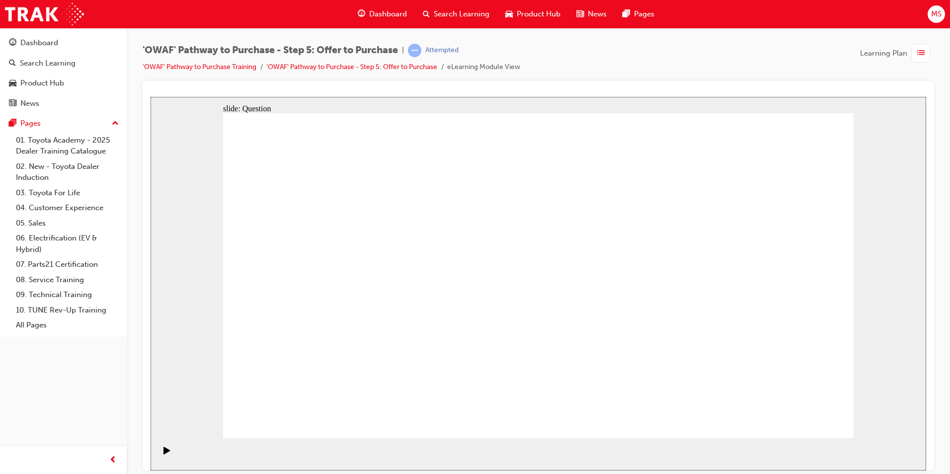
checkbox input "false"
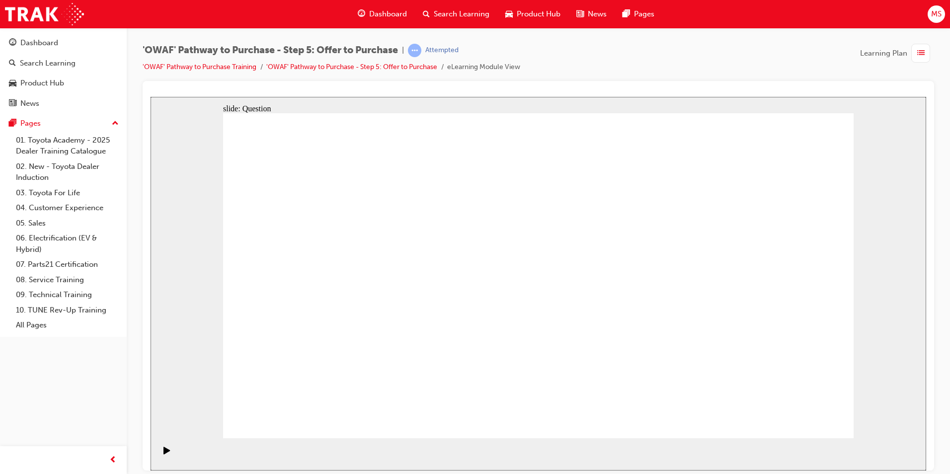
checkbox input "false"
checkbox input "true"
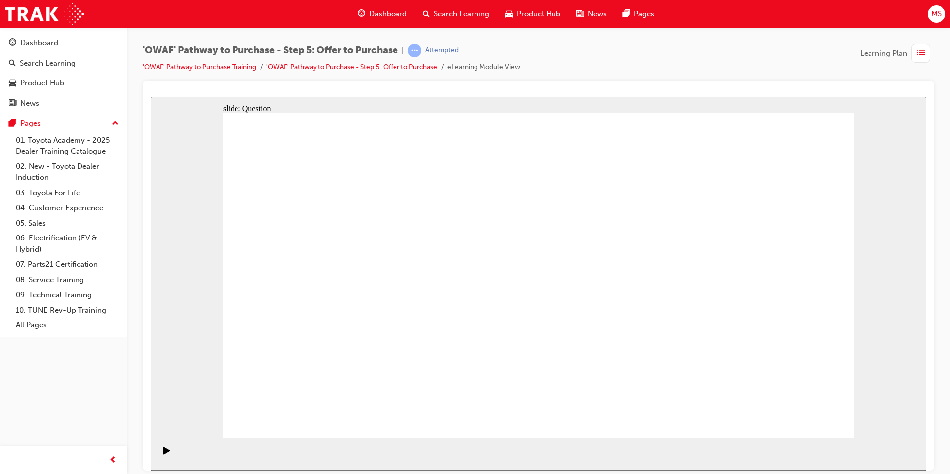
radio input "true"
drag, startPoint x: 785, startPoint y: 405, endPoint x: 791, endPoint y: 411, distance: 8.4
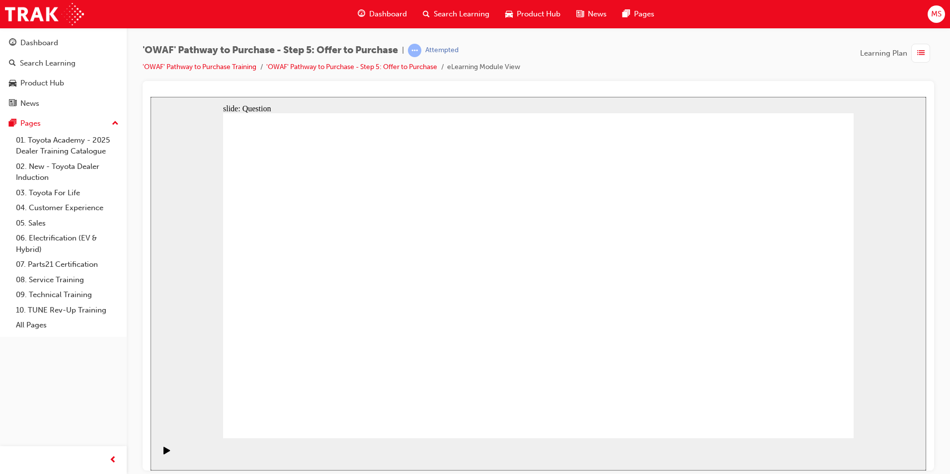
drag, startPoint x: 284, startPoint y: 243, endPoint x: 345, endPoint y: 264, distance: 64.6
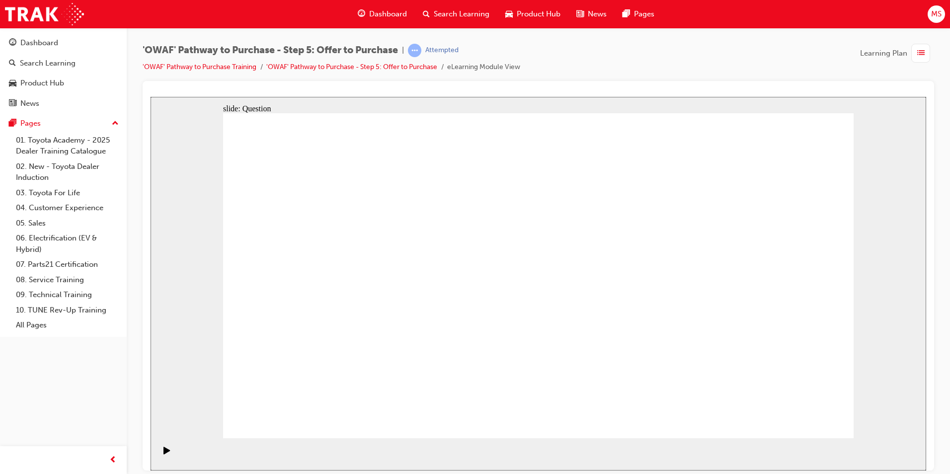
radio input "true"
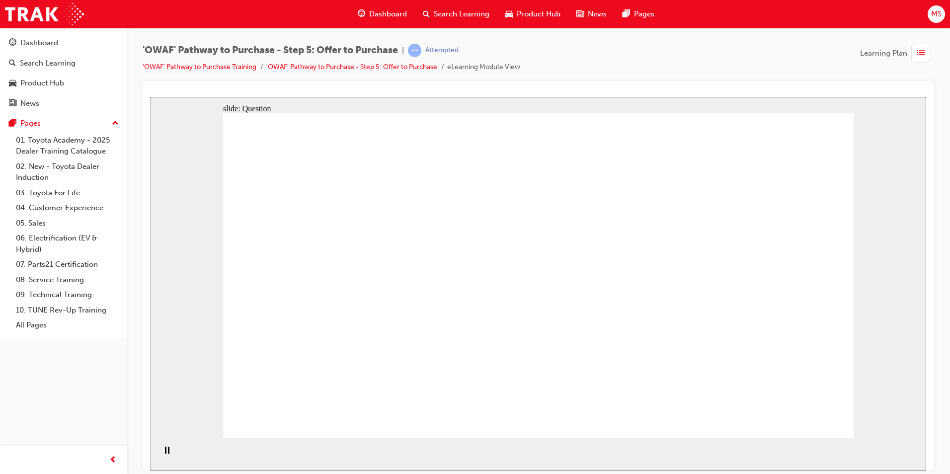
radio input "true"
drag, startPoint x: 785, startPoint y: 252, endPoint x: 363, endPoint y: 336, distance: 430.2
drag, startPoint x: 677, startPoint y: 249, endPoint x: 480, endPoint y: 337, distance: 215.7
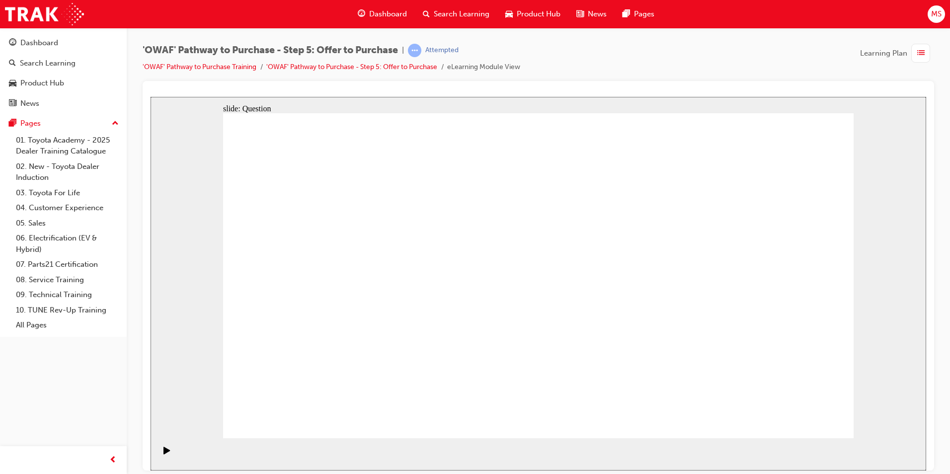
drag, startPoint x: 316, startPoint y: 260, endPoint x: 623, endPoint y: 340, distance: 317.1
drag, startPoint x: 494, startPoint y: 259, endPoint x: 750, endPoint y: 352, distance: 272.5
drag, startPoint x: 658, startPoint y: 258, endPoint x: 497, endPoint y: 254, distance: 161.5
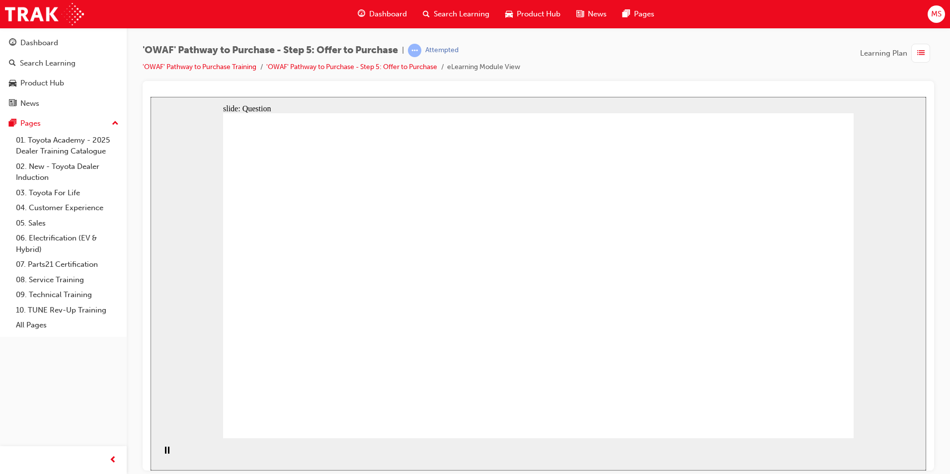
drag, startPoint x: 767, startPoint y: 251, endPoint x: 326, endPoint y: 250, distance: 441.2
drag, startPoint x: 672, startPoint y: 303, endPoint x: 339, endPoint y: 302, distance: 332.9
drag, startPoint x: 670, startPoint y: 349, endPoint x: 348, endPoint y: 346, distance: 322.4
drag, startPoint x: 759, startPoint y: 353, endPoint x: 489, endPoint y: 300, distance: 274.5
drag, startPoint x: 749, startPoint y: 308, endPoint x: 485, endPoint y: 348, distance: 266.8
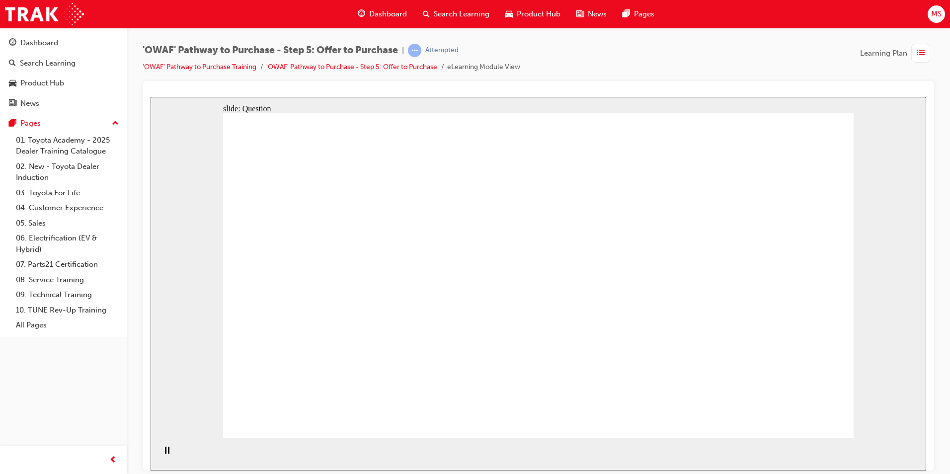
checkbox input "true"
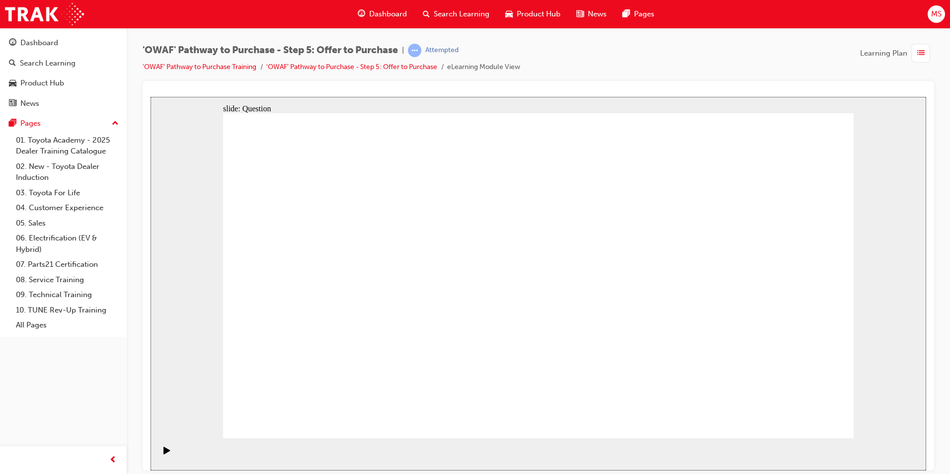
checkbox input "true"
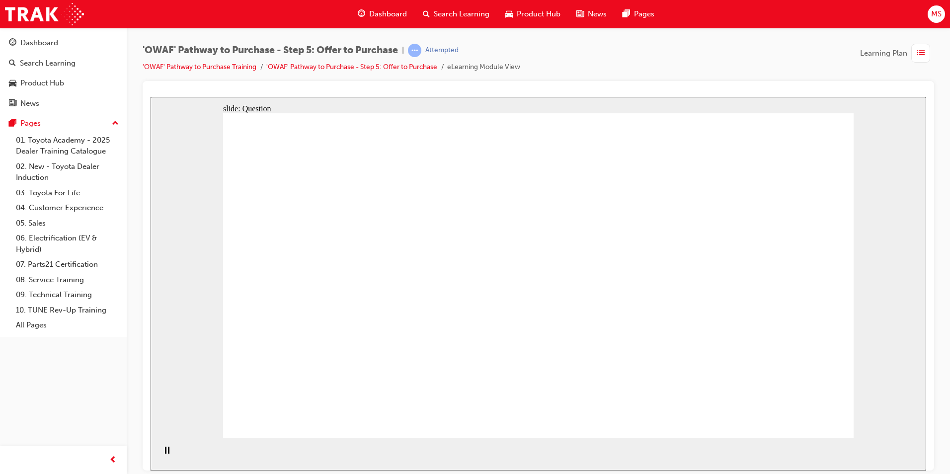
radio input "true"
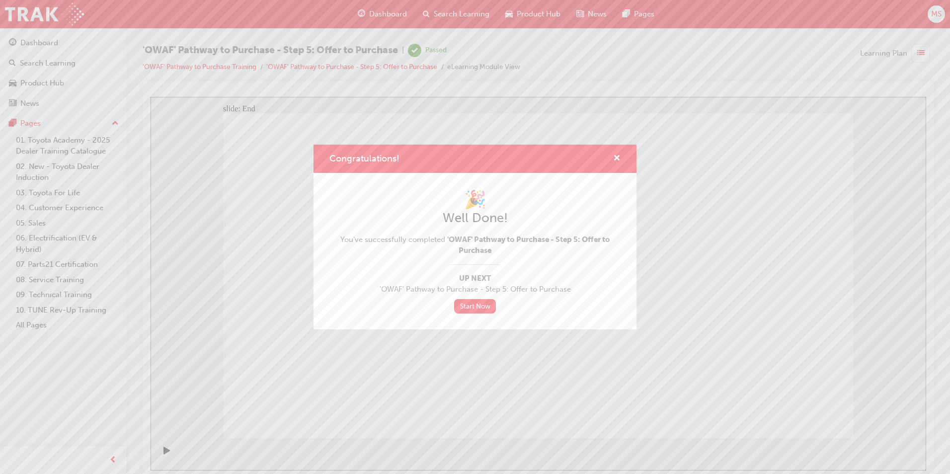
click at [611, 157] on div "Congratulations!" at bounding box center [612, 159] width 15 height 12
click at [616, 155] on span "cross-icon" at bounding box center [616, 159] width 7 height 9
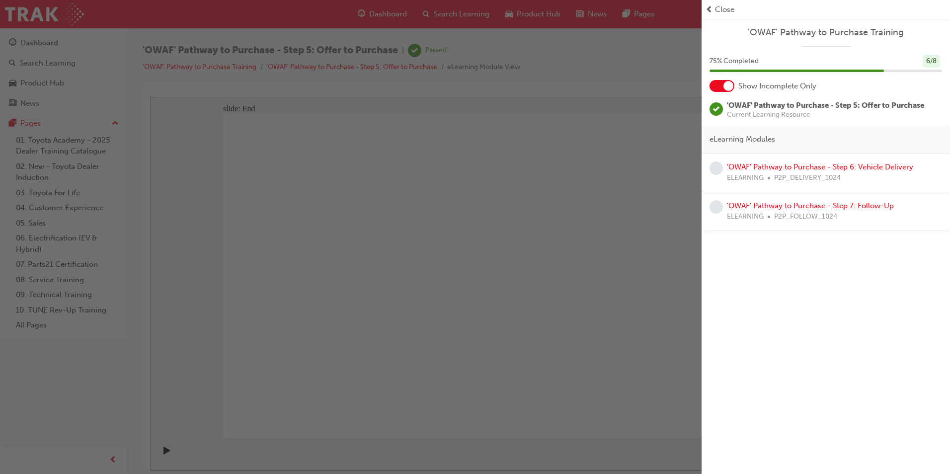
click at [725, 9] on span "Close" at bounding box center [724, 9] width 19 height 11
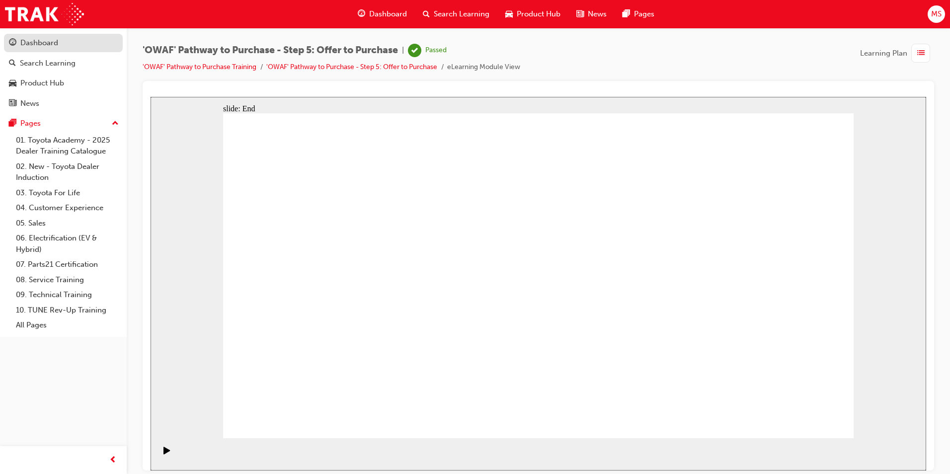
click at [33, 46] on div "Dashboard" at bounding box center [39, 42] width 38 height 11
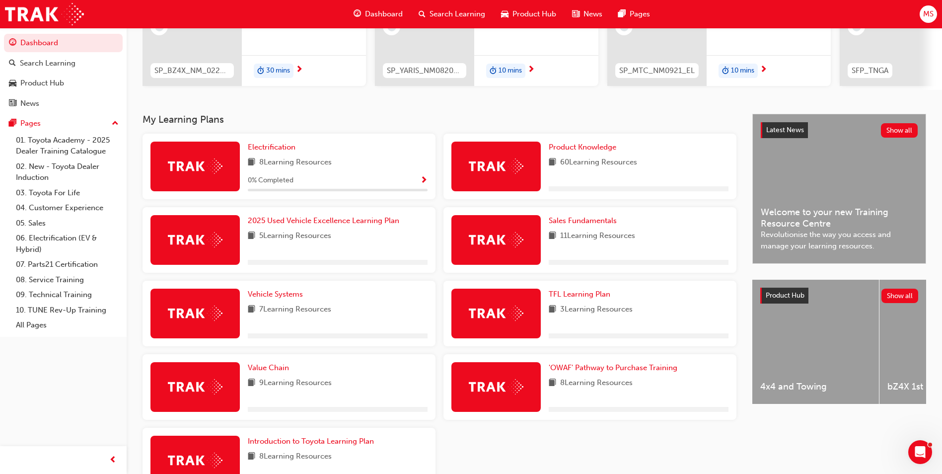
scroll to position [149, 0]
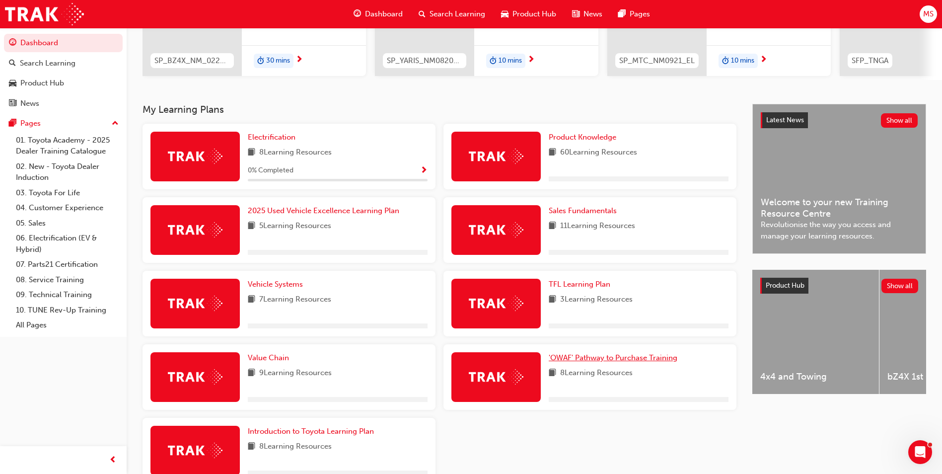
click at [584, 362] on span "'OWAF' Pathway to Purchase Training" at bounding box center [613, 357] width 129 height 9
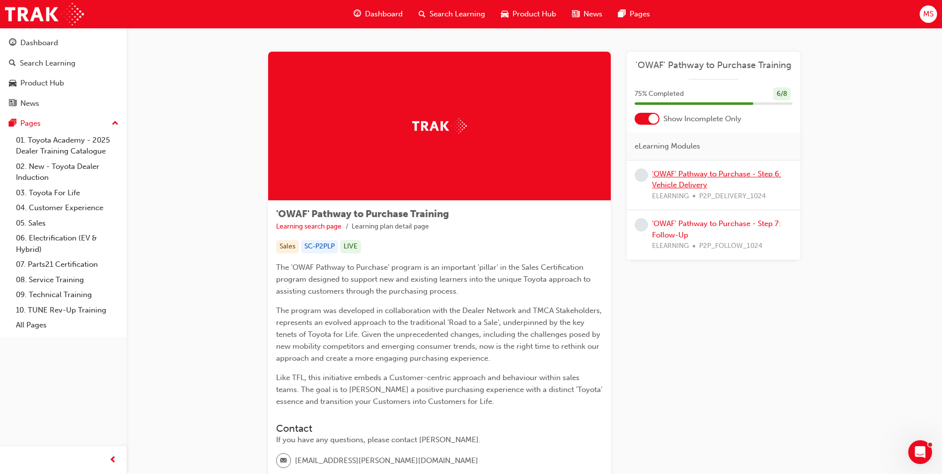
click at [701, 172] on link "'OWAF' Pathway to Purchase - Step 6: Vehicle Delivery" at bounding box center [716, 179] width 129 height 20
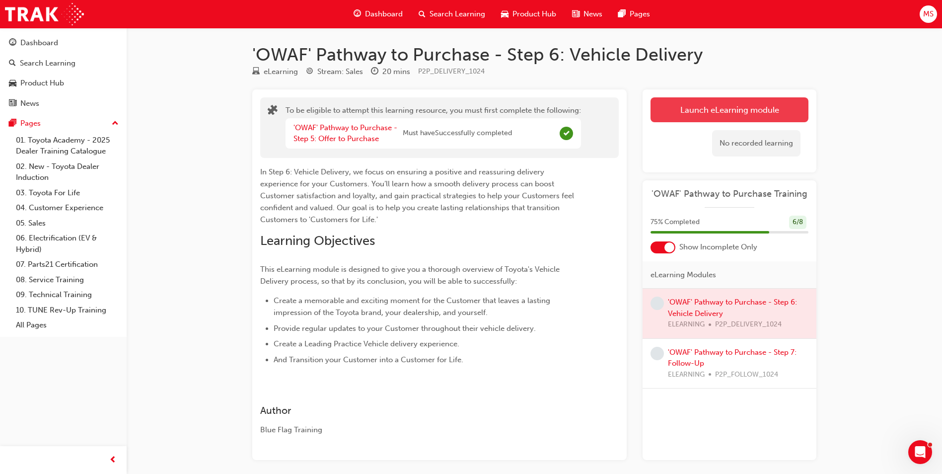
click at [743, 107] on button "Launch eLearning module" at bounding box center [730, 109] width 158 height 25
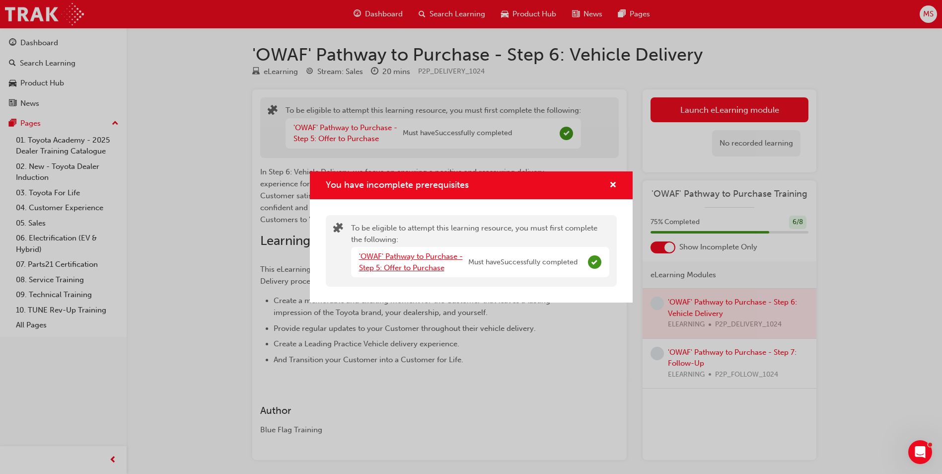
click at [404, 267] on link "'OWAF' Pathway to Purchase - Step 5: Offer to Purchase" at bounding box center [411, 262] width 104 height 20
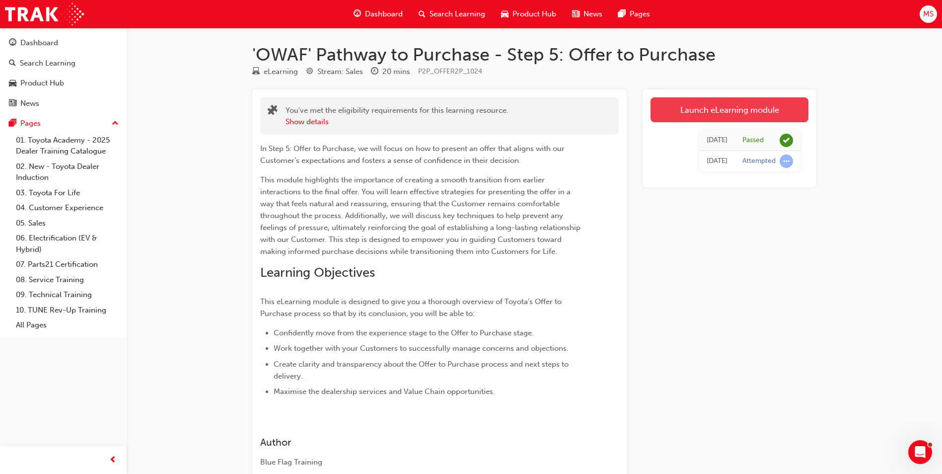
click at [728, 107] on link "Launch eLearning module" at bounding box center [730, 109] width 158 height 25
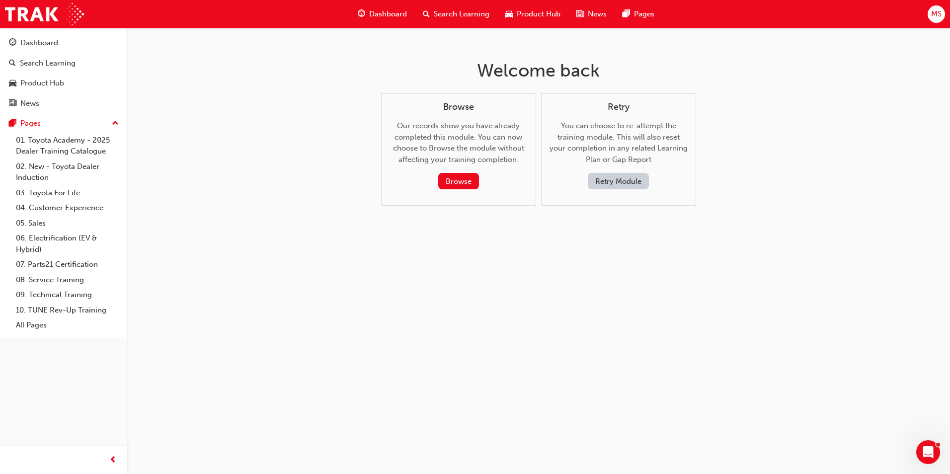
click at [607, 181] on button "Retry Module" at bounding box center [618, 181] width 61 height 16
